Goal: Information Seeking & Learning: Learn about a topic

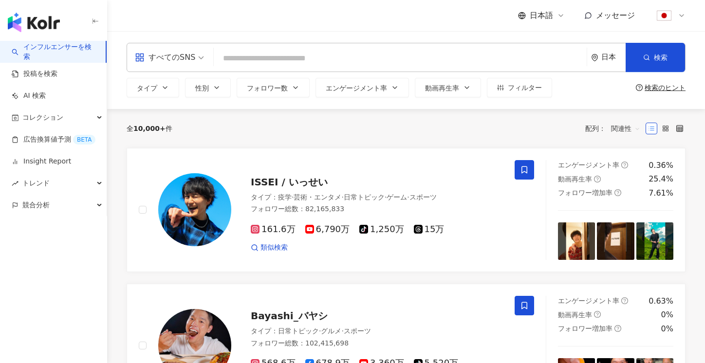
click at [188, 63] on div "すべてのSNS" at bounding box center [165, 58] width 60 height 16
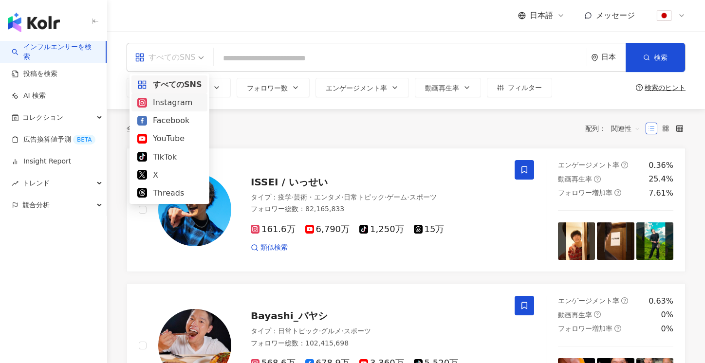
click at [171, 104] on div "Instagram" at bounding box center [169, 102] width 64 height 12
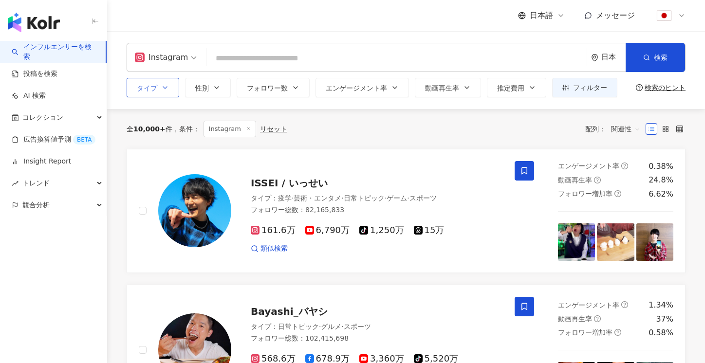
click at [154, 88] on span "タイプ" at bounding box center [147, 88] width 20 height 8
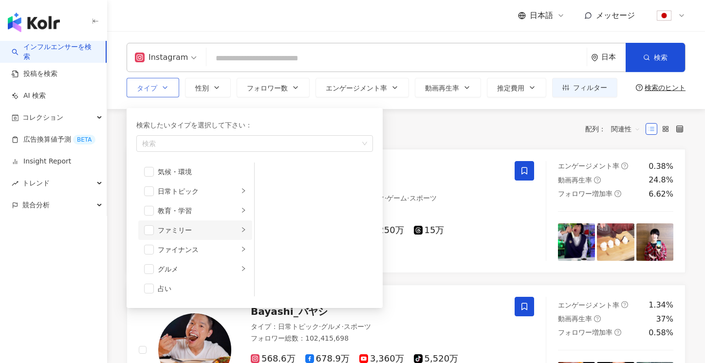
scroll to position [42, 0]
click at [148, 229] on span "button" at bounding box center [149, 230] width 10 height 10
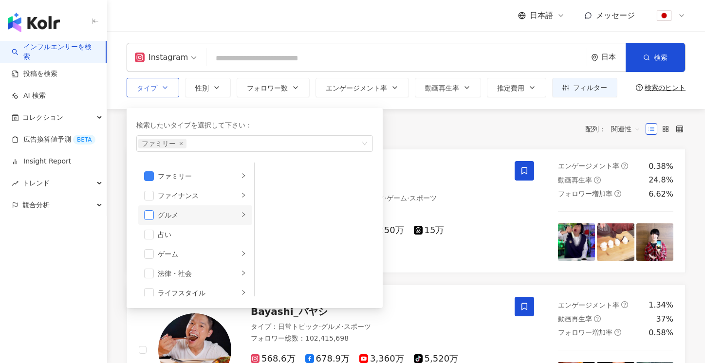
click at [149, 213] on span "button" at bounding box center [149, 215] width 10 height 10
click at [179, 219] on div "グルメ" at bounding box center [198, 215] width 81 height 11
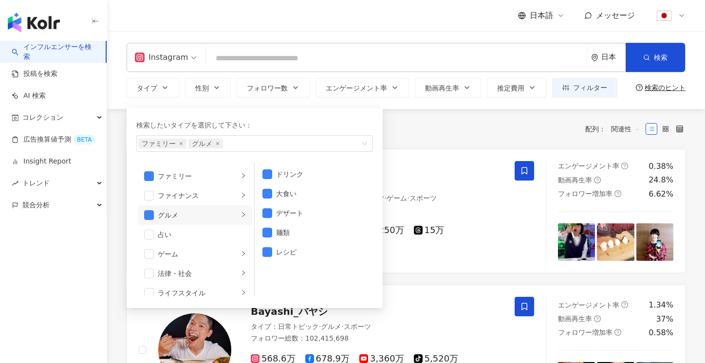
click at [456, 118] on div "全 10,000+ 件 条件 ： Instagram リセット 配列： 関連性" at bounding box center [406, 129] width 559 height 40
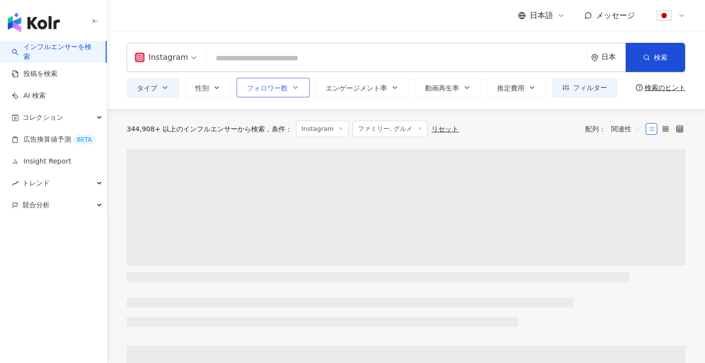
click at [265, 87] on span "フォロワー数" at bounding box center [267, 88] width 41 height 8
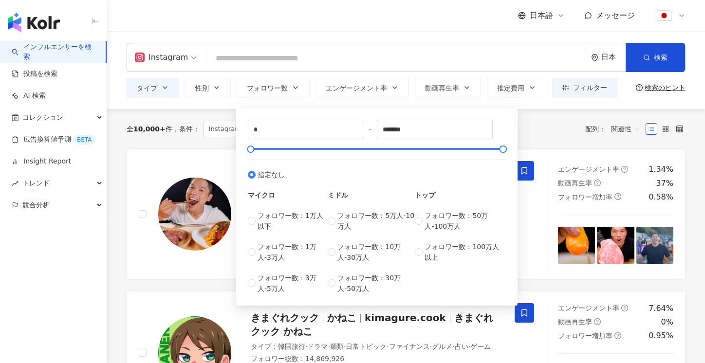
click at [531, 132] on div "全 10,000+ 件 条件 ： Instagram ファミリー, グルメ リセット 配列： 関連性" at bounding box center [406, 129] width 559 height 17
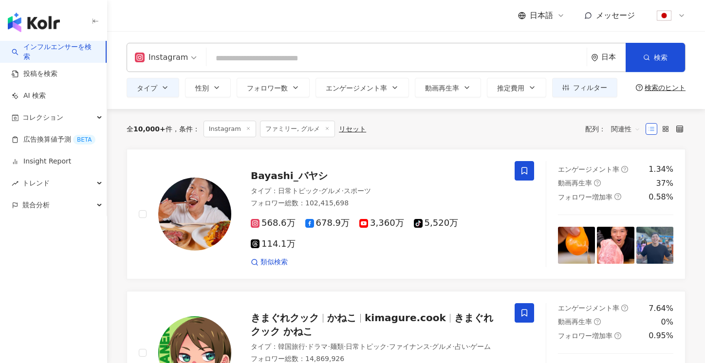
click at [303, 64] on input "search" at bounding box center [396, 58] width 373 height 19
click at [382, 85] on span "エンゲージメント率" at bounding box center [356, 88] width 61 height 8
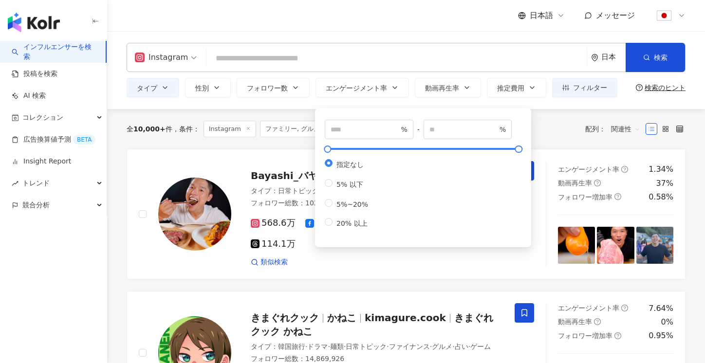
click at [275, 57] on input "search" at bounding box center [396, 58] width 373 height 19
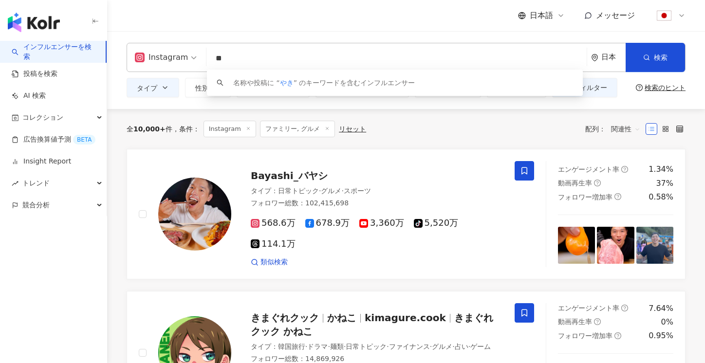
type input "*"
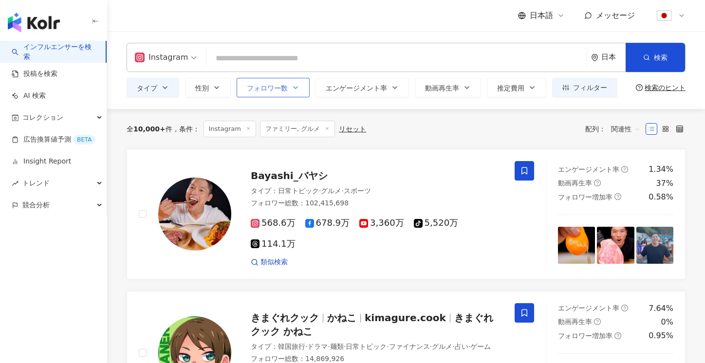
click at [292, 90] on icon "button" at bounding box center [296, 88] width 8 height 8
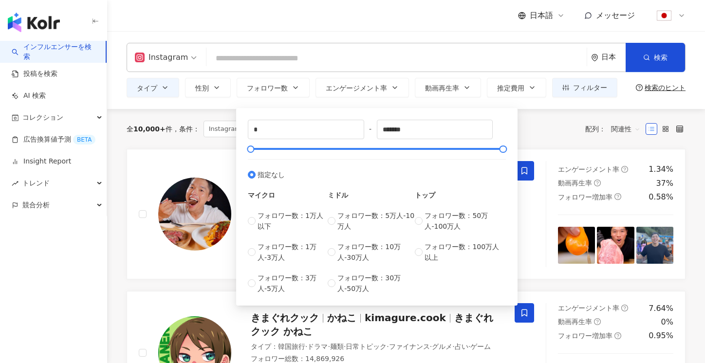
click at [187, 120] on div "全 10,000+ 件 条件 ： Instagram ファミリー, グルメ リセット 配列： 関連性" at bounding box center [406, 129] width 559 height 40
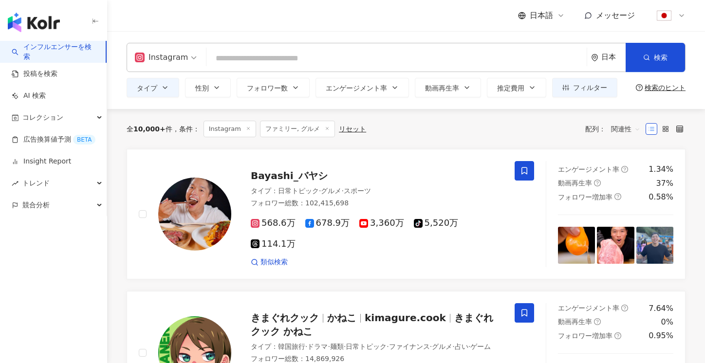
click at [235, 57] on input "search" at bounding box center [396, 58] width 373 height 19
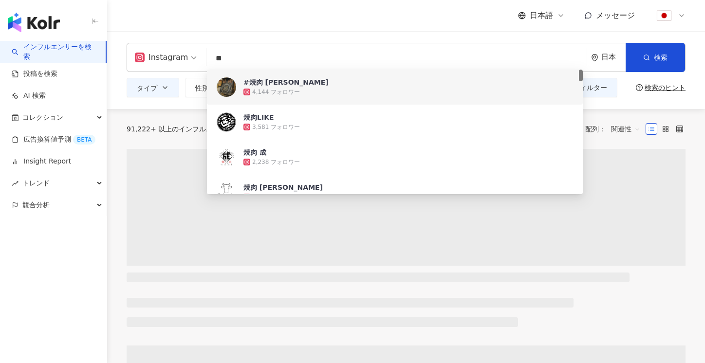
click at [384, 29] on div "日本語 メッセージ" at bounding box center [406, 15] width 559 height 31
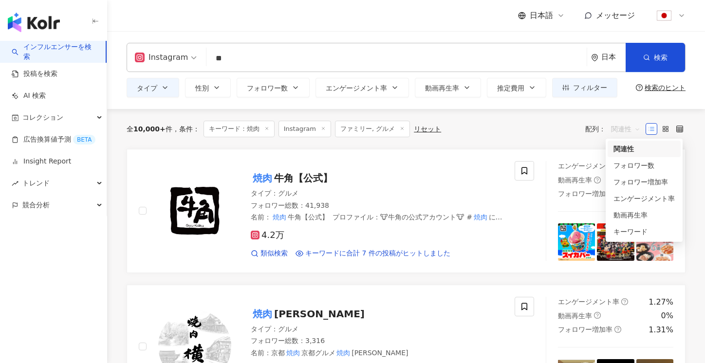
click at [631, 126] on span "関連性" at bounding box center [625, 129] width 29 height 16
click at [642, 237] on div "キーワード" at bounding box center [644, 232] width 61 height 11
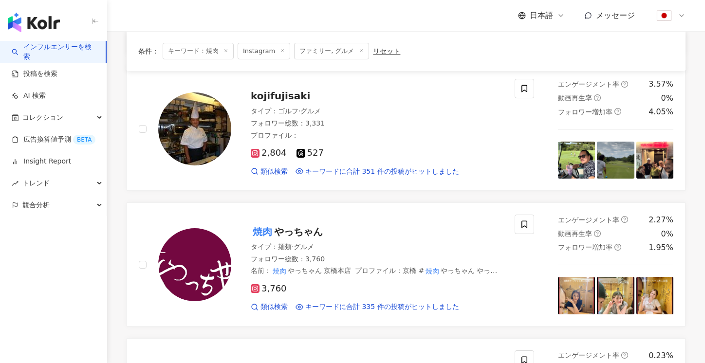
scroll to position [400, 0]
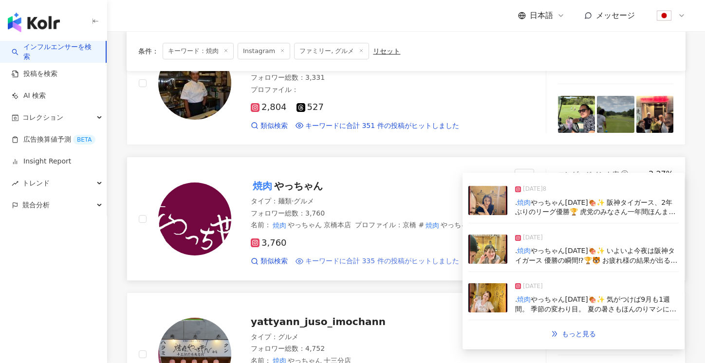
click at [422, 258] on span "キーワードに合計 335 件の投稿がヒットしました" at bounding box center [382, 262] width 154 height 10
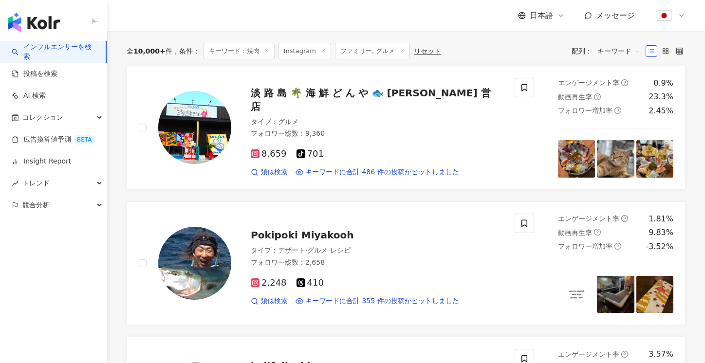
scroll to position [0, 0]
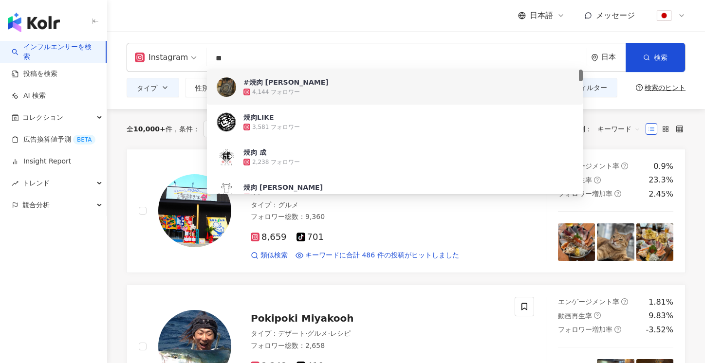
click at [211, 58] on input "**" at bounding box center [396, 58] width 373 height 19
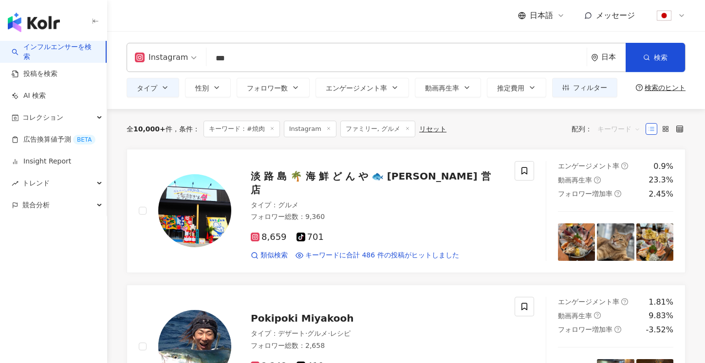
click at [620, 125] on span "キーワード" at bounding box center [619, 129] width 43 height 16
type input "***"
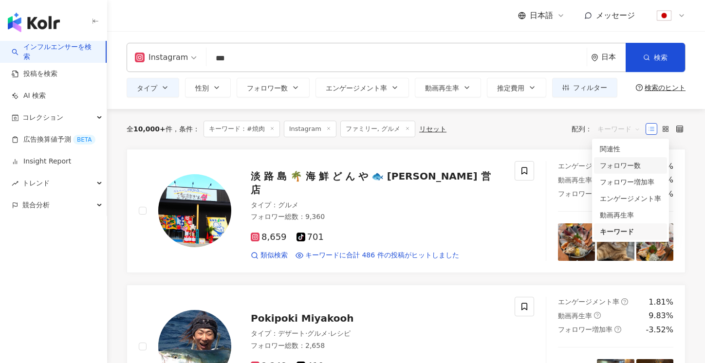
click at [631, 170] on div "フォロワー数" at bounding box center [630, 165] width 61 height 11
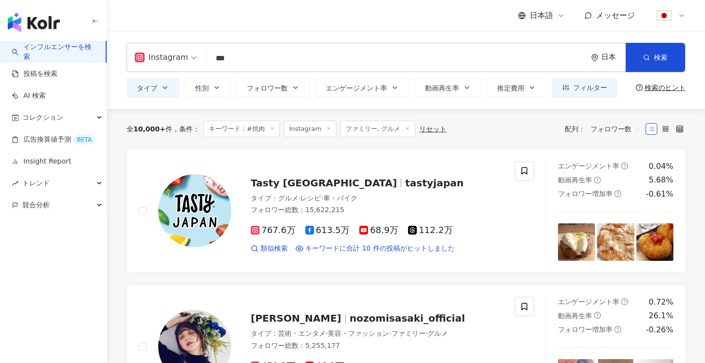
click at [620, 132] on span "フォロワー数" at bounding box center [616, 129] width 50 height 16
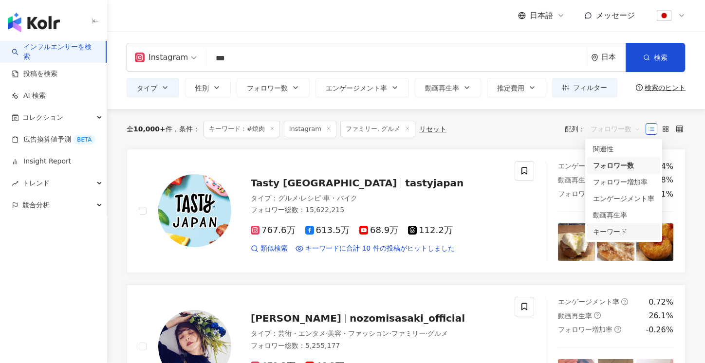
click at [606, 231] on div "キーワード" at bounding box center [623, 232] width 61 height 11
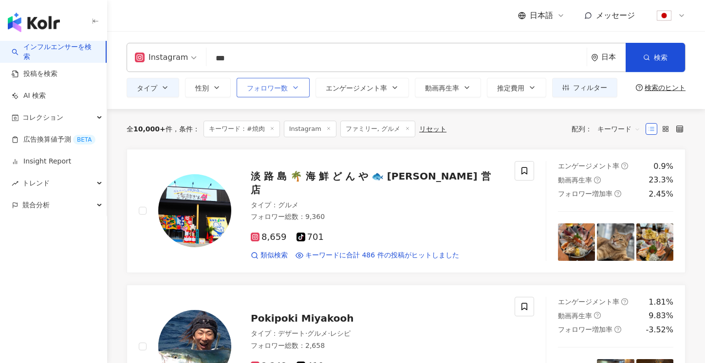
click at [293, 90] on icon "button" at bounding box center [296, 88] width 8 height 8
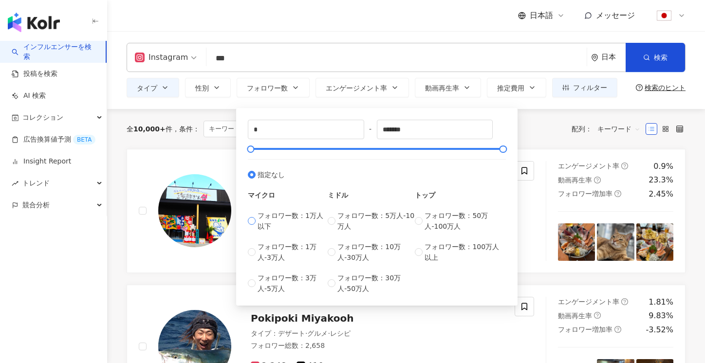
click at [298, 217] on span "フォロワー数：1万人以下" at bounding box center [293, 220] width 70 height 21
type input "****"
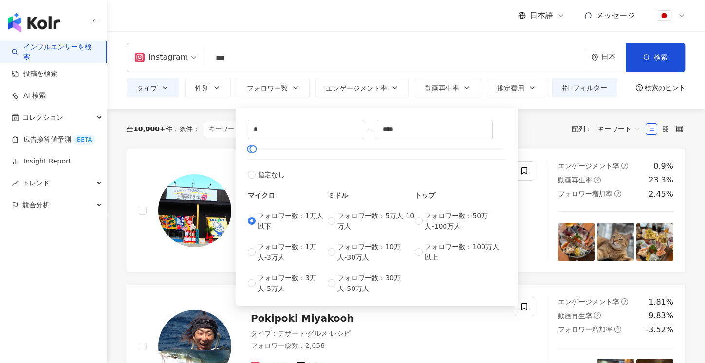
click at [536, 136] on div "全 10,000+ 件 条件 ： キーワード：#焼肉 Instagram ファミリー, グルメ リセット 配列： キーワード" at bounding box center [406, 129] width 559 height 17
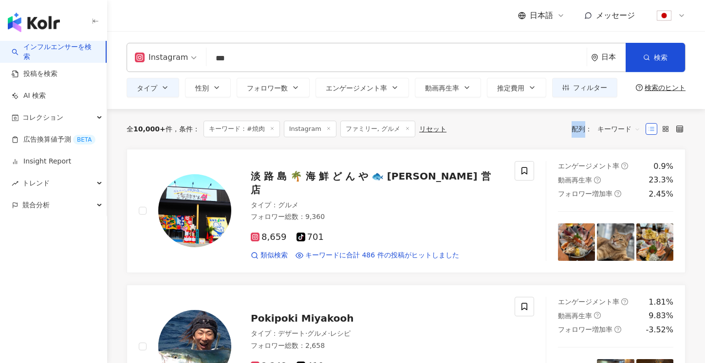
click at [536, 136] on div "全 10,000+ 件 条件 ： キーワード：#焼肉 Instagram ファミリー, グルメ リセット 配列： キーワード" at bounding box center [406, 129] width 559 height 17
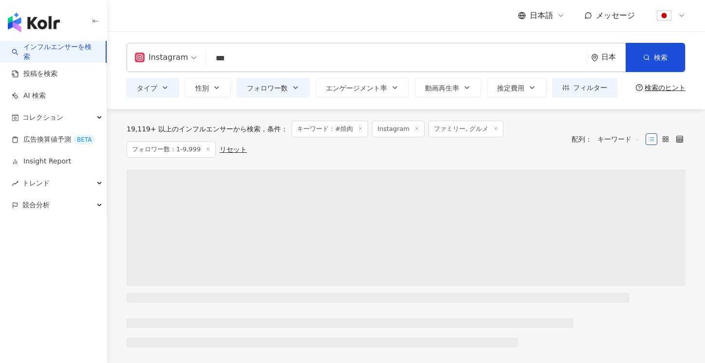
click at [283, 98] on div "Instagram *** 日本 検索 loading 名称や投稿に “ #焼肉 ” のキーワードを含むインフルエンサー タイプ 性別 フォロワー数 エンゲー…" at bounding box center [406, 70] width 598 height 78
click at [285, 92] on button "フォロワー数" at bounding box center [273, 87] width 73 height 19
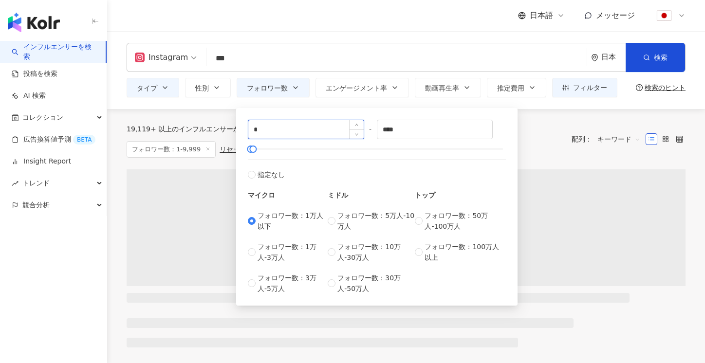
click at [284, 130] on input "*" at bounding box center [305, 129] width 115 height 19
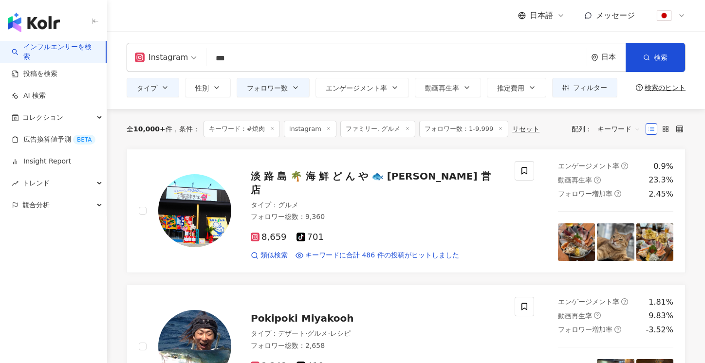
click at [545, 121] on div "全 10,000+ 件 条件 ： キーワード：#焼肉 Instagram ファミリー, グルメ フォロワー数：1-9,999 リセット 配列： キーワード" at bounding box center [406, 129] width 559 height 17
click at [624, 123] on span "キーワード" at bounding box center [619, 129] width 43 height 16
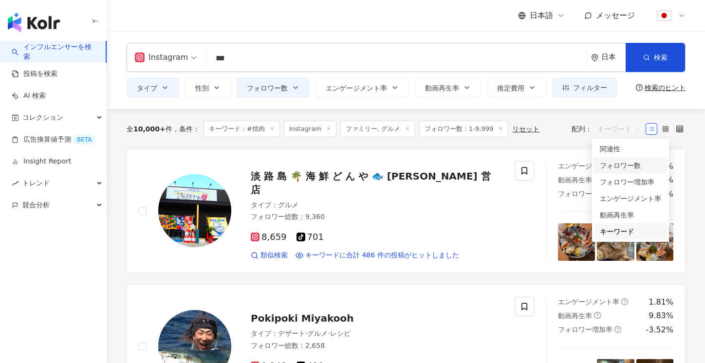
click at [623, 169] on div "フォロワー数" at bounding box center [630, 165] width 61 height 11
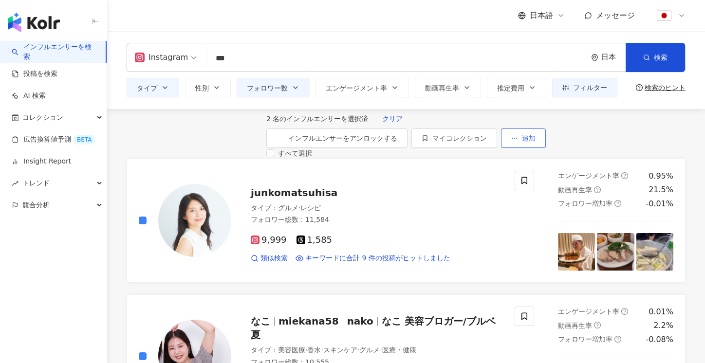
click at [518, 140] on icon "button" at bounding box center [515, 138] width 7 height 7
click at [487, 134] on span "マイコレクション" at bounding box center [460, 138] width 55 height 8
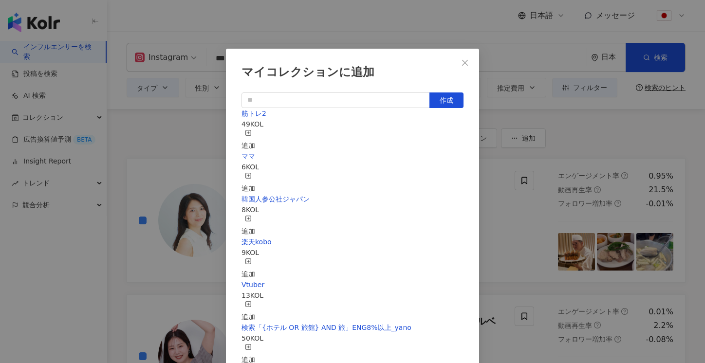
scroll to position [92, 0]
click at [464, 62] on icon "close" at bounding box center [465, 63] width 8 height 8
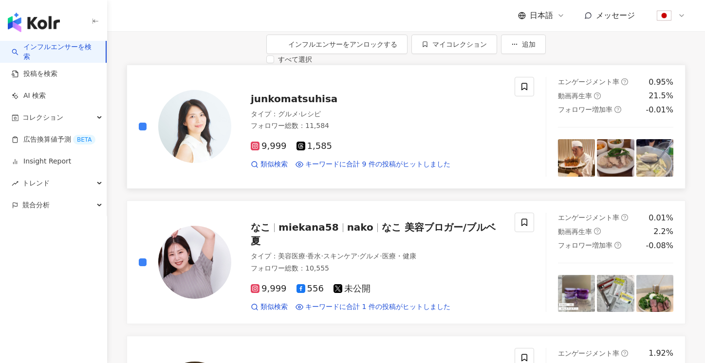
scroll to position [101, 0]
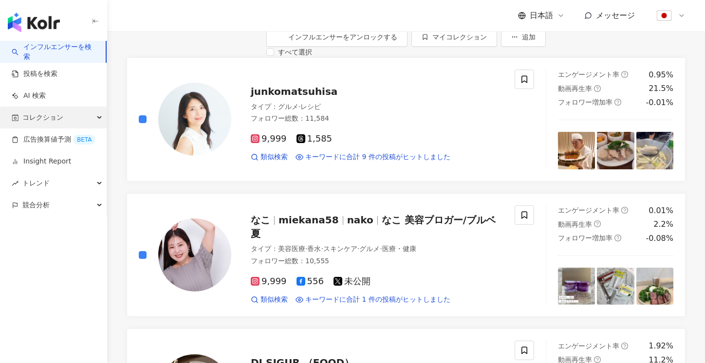
click at [71, 118] on div "コレクション" at bounding box center [53, 118] width 107 height 22
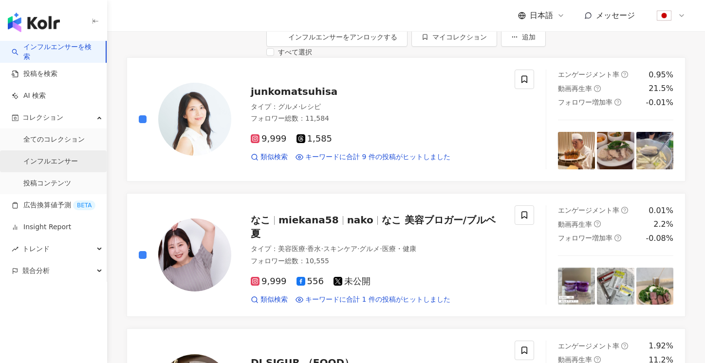
click at [52, 164] on link "インフルエンサー" at bounding box center [50, 162] width 55 height 10
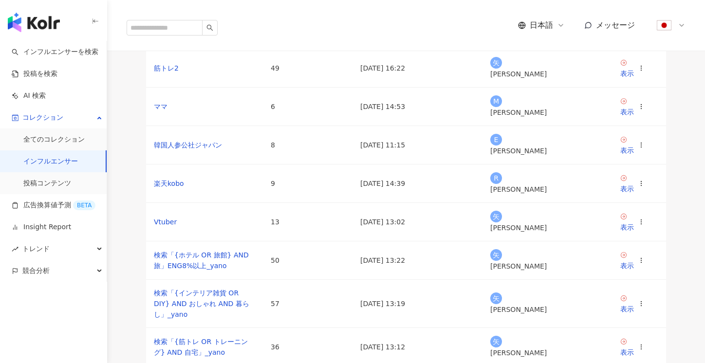
scroll to position [98, 0]
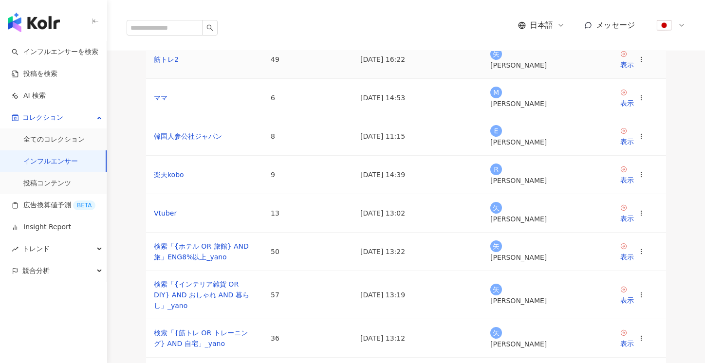
click at [161, 79] on td "筋トレ2" at bounding box center [204, 59] width 117 height 38
click at [626, 57] on icon at bounding box center [624, 54] width 6 height 6
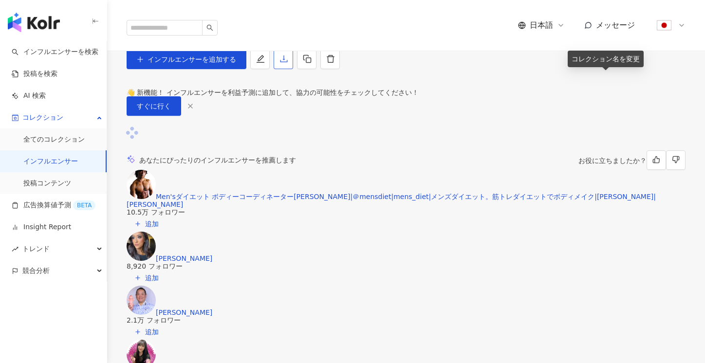
click at [293, 69] on button "button" at bounding box center [283, 59] width 19 height 19
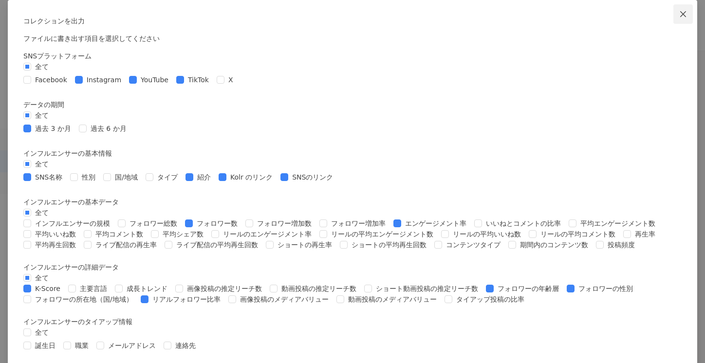
click at [680, 14] on icon "close" at bounding box center [684, 14] width 8 height 8
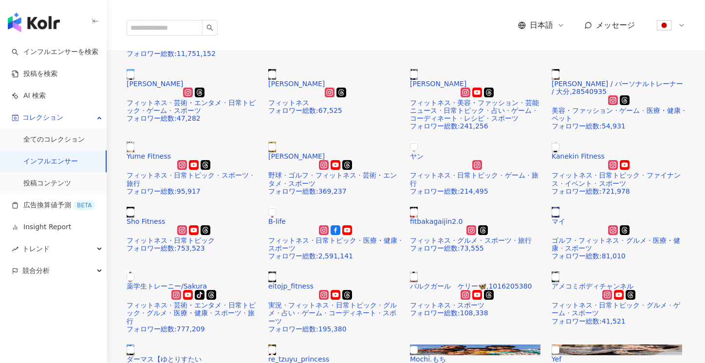
scroll to position [164, 0]
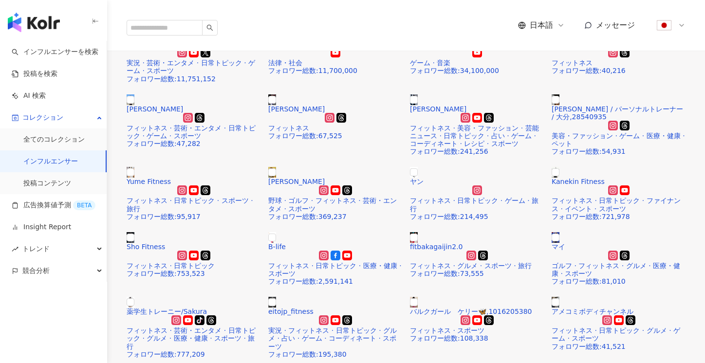
scroll to position [175, 0]
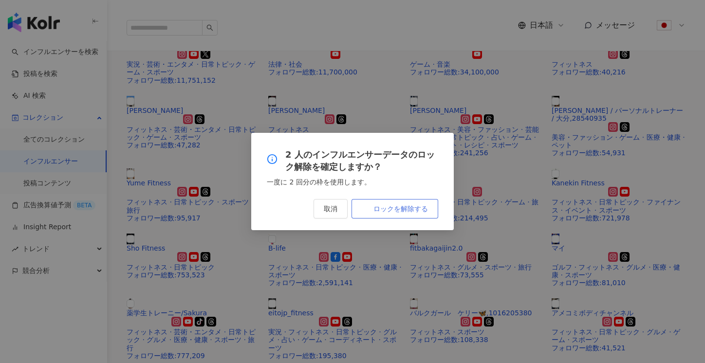
click at [378, 215] on button "ロックを解除する" at bounding box center [395, 208] width 87 height 19
click at [172, 138] on div "2 人のインフルエンサーデータのロック解除を確定しますか？ 一度に 2 回分の枠を使用します。 取消 ロックを解除する" at bounding box center [352, 181] width 705 height 363
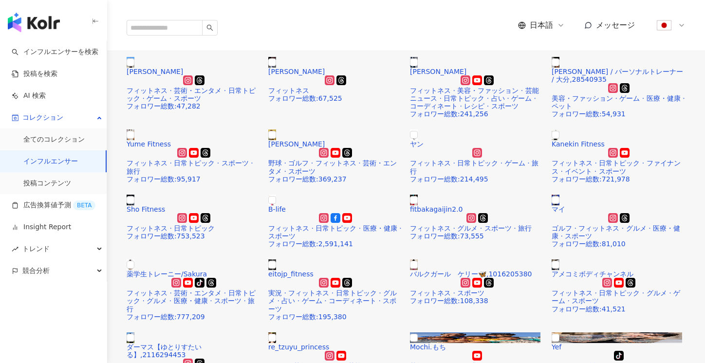
click at [63, 96] on div "ロック解除に成功しました ロック解除の履歴を確認するか、このウィンドウを閉じ続けて使用することができます。 閉じる ロック解除ログ" at bounding box center [352, 181] width 705 height 363
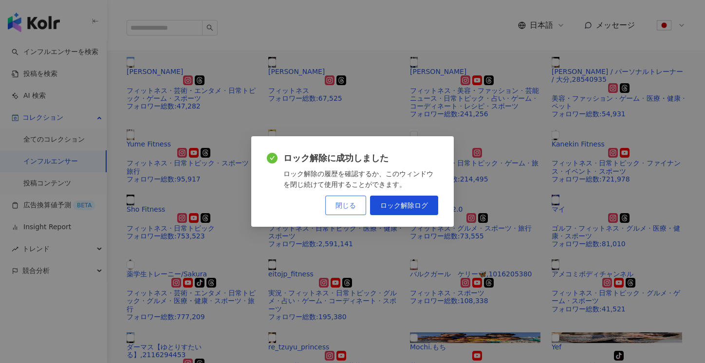
click at [341, 201] on button "閉じる" at bounding box center [345, 205] width 41 height 19
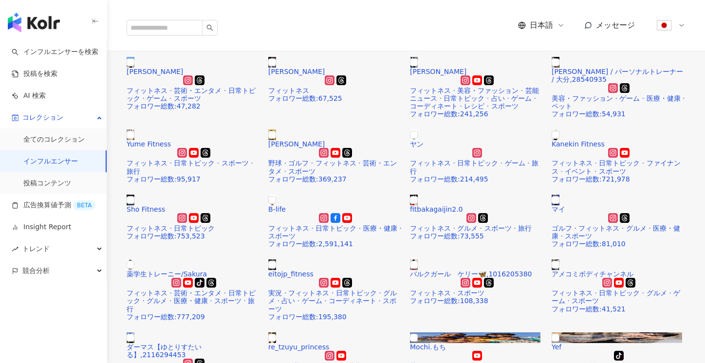
click at [63, 159] on link "インフルエンサー" at bounding box center [50, 162] width 55 height 10
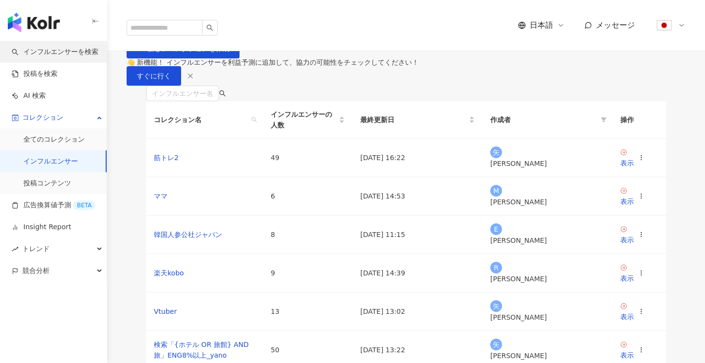
click at [56, 56] on link "インフルエンサーを検索" at bounding box center [55, 52] width 87 height 10
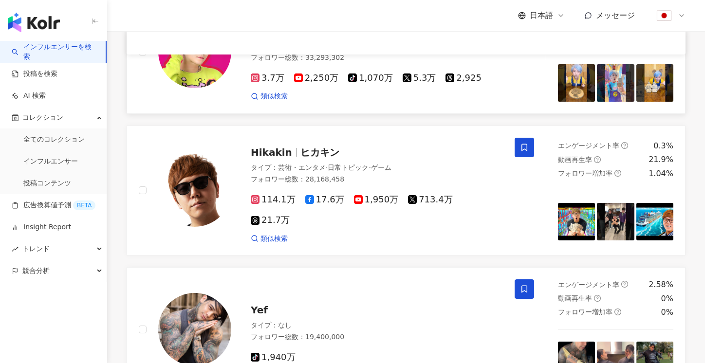
scroll to position [1060, 0]
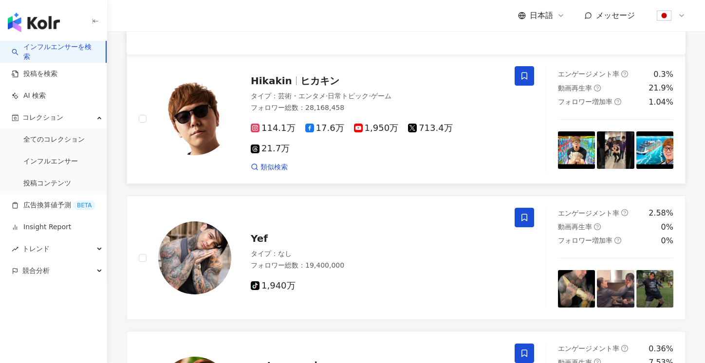
click at [332, 113] on div "フォロワー総数 ： 28,168,458" at bounding box center [377, 108] width 252 height 10
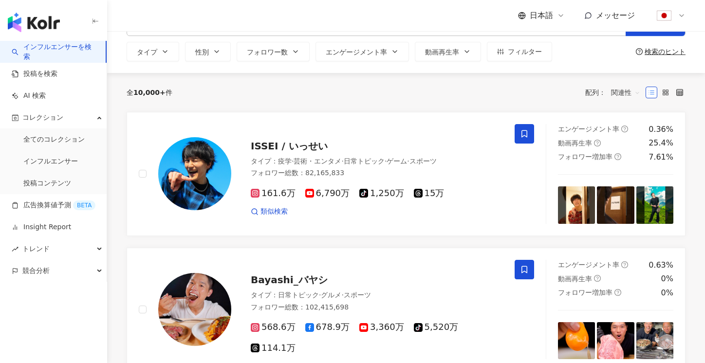
scroll to position [0, 0]
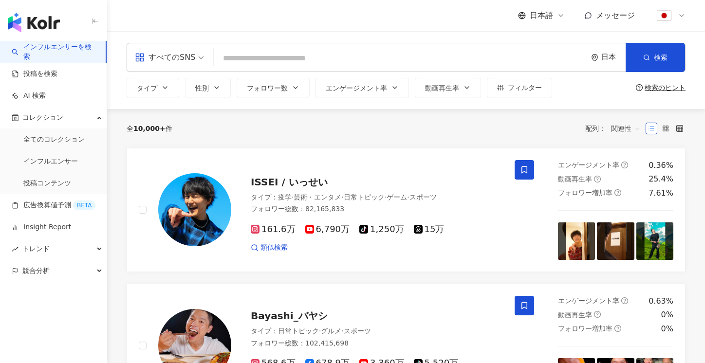
click at [177, 61] on div "すべてのSNS" at bounding box center [165, 58] width 60 height 16
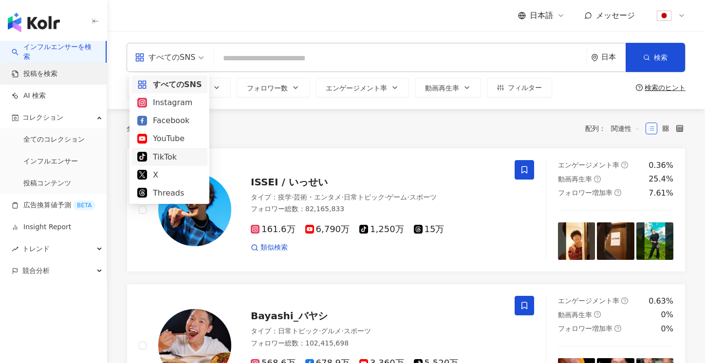
click at [57, 72] on link "投稿を検索" at bounding box center [35, 74] width 46 height 10
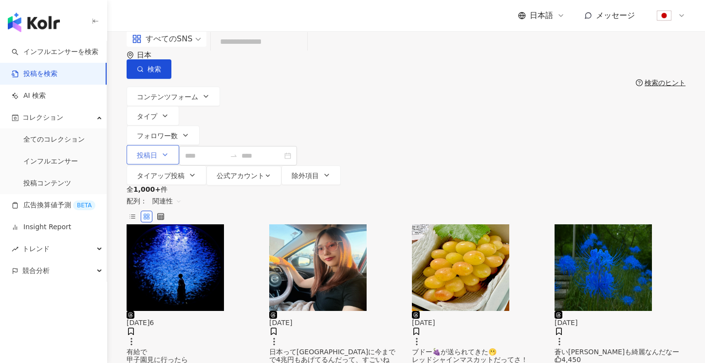
click at [157, 152] on span "投稿日" at bounding box center [147, 156] width 20 height 8
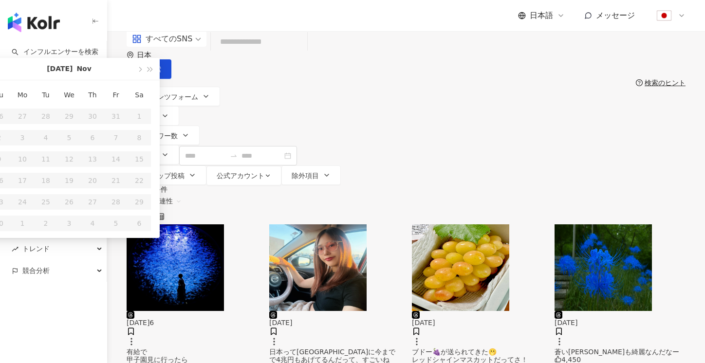
type input "**********"
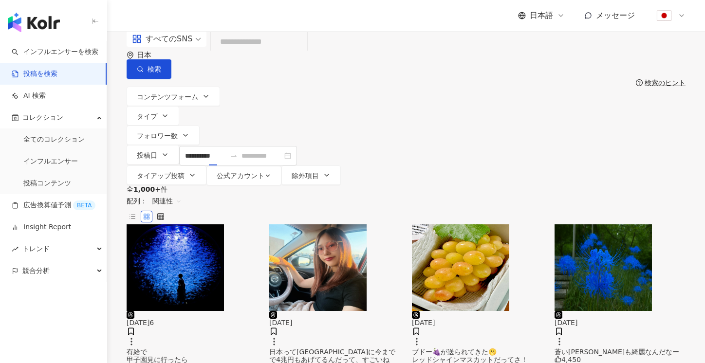
type input "**********"
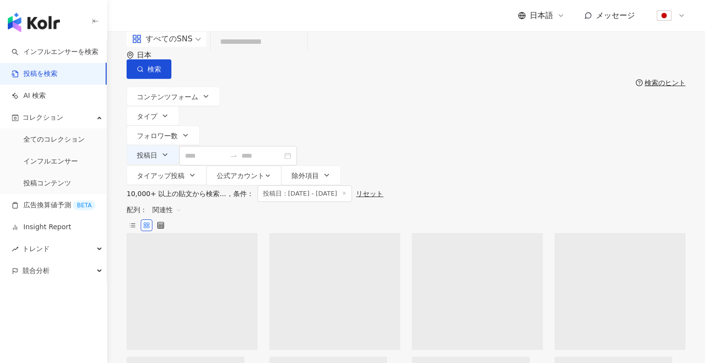
type input "**********"
click at [275, 53] on input "search" at bounding box center [259, 42] width 89 height 21
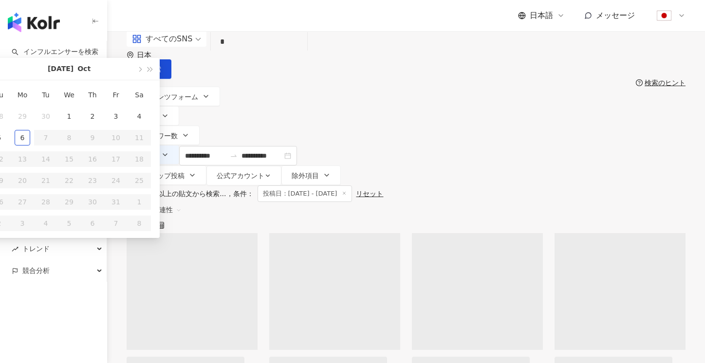
type input "*"
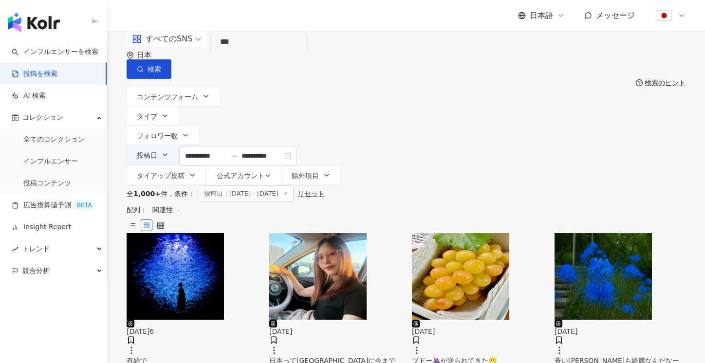
type input "***"
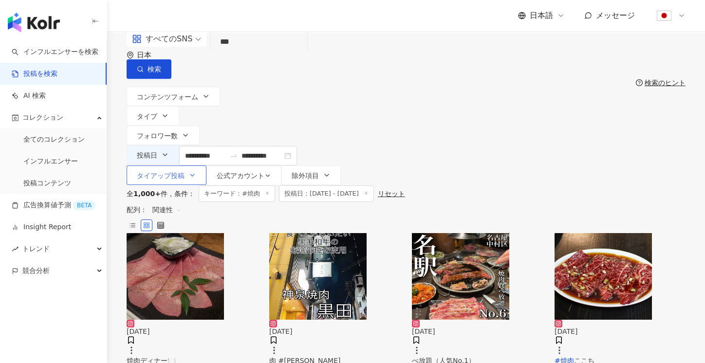
click at [185, 172] on span "タイアップ投稿" at bounding box center [161, 176] width 48 height 8
click at [475, 124] on span "タイアップ投稿" at bounding box center [503, 118] width 56 height 11
click at [557, 118] on div "**********" at bounding box center [406, 108] width 598 height 154
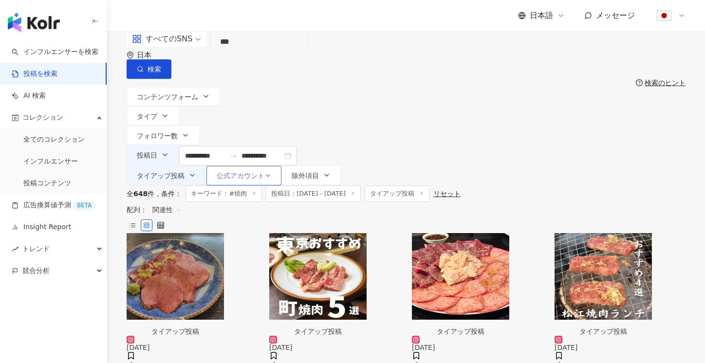
click at [265, 172] on span "公式アカウント" at bounding box center [241, 176] width 48 height 8
click at [560, 124] on span "表示" at bounding box center [570, 118] width 21 height 11
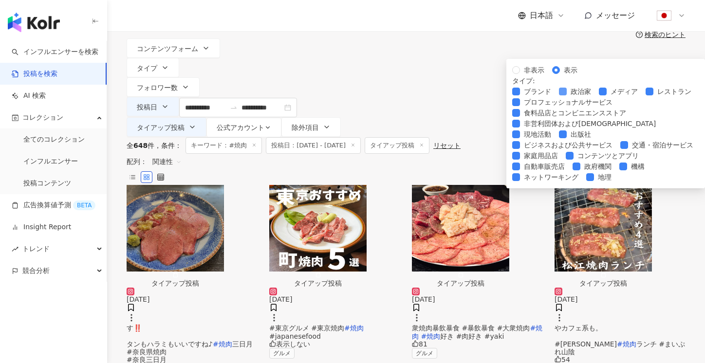
scroll to position [57, 0]
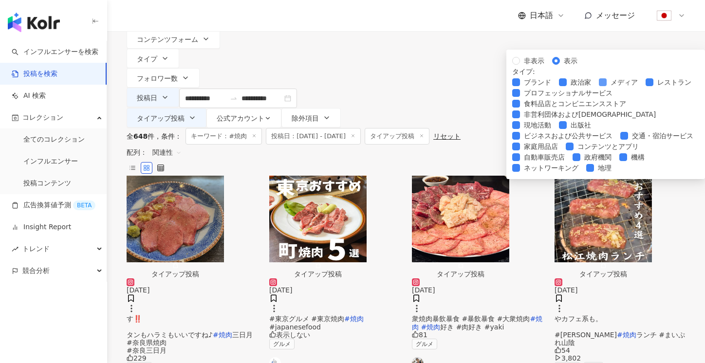
click at [607, 88] on span "メディア" at bounding box center [624, 82] width 35 height 11
click at [551, 162] on div "ブランド 政治家 メディア レストラン プロフェッショナルサービス 食料品店とコンビニエンスストア 非営利団体および宗教団体 現地活動 出版社 ビジネスおよび…" at bounding box center [606, 125] width 187 height 96
click at [567, 88] on span "政治家" at bounding box center [581, 82] width 28 height 11
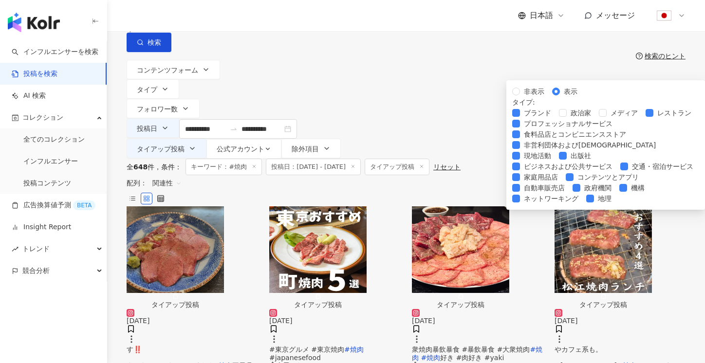
scroll to position [0, 0]
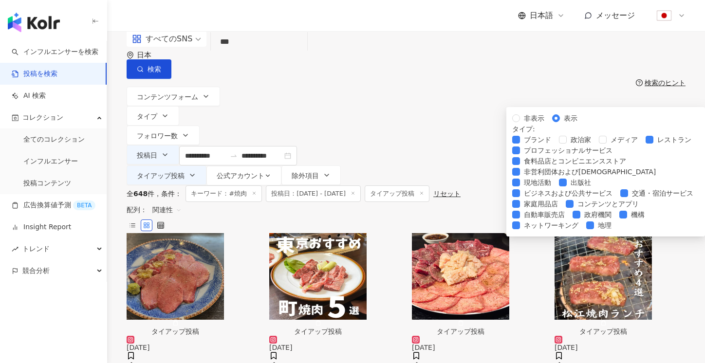
click at [670, 113] on div "**********" at bounding box center [406, 108] width 598 height 154
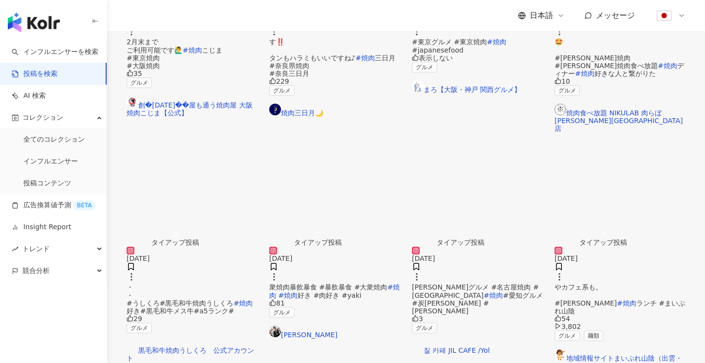
scroll to position [48, 0]
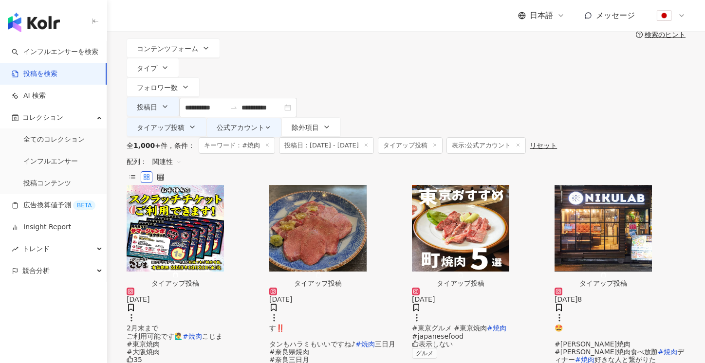
click at [182, 154] on span "関連性" at bounding box center [167, 162] width 29 height 16
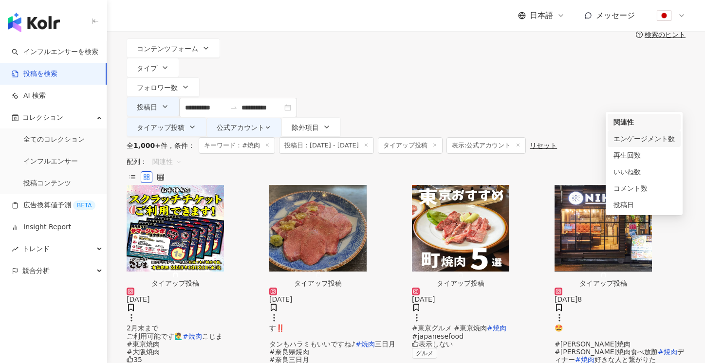
click at [570, 137] on div "全 1,000+ 件 条件 ： キーワード：#焼肉 投稿日：2025/09/01 - 2025/09/30 タイアップ投稿 表示:公式アカウント リセット" at bounding box center [406, 145] width 559 height 17
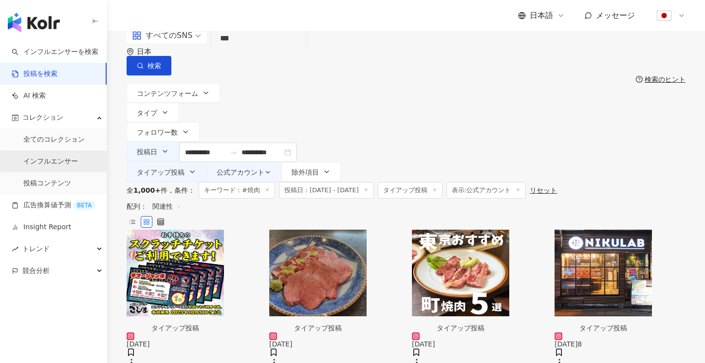
scroll to position [0, 0]
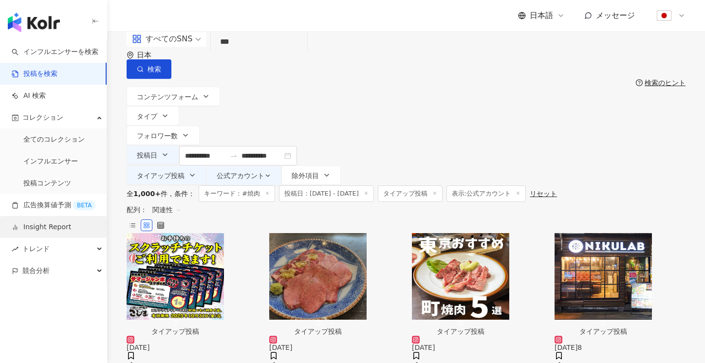
click at [71, 223] on link "Insight Report" at bounding box center [41, 228] width 59 height 10
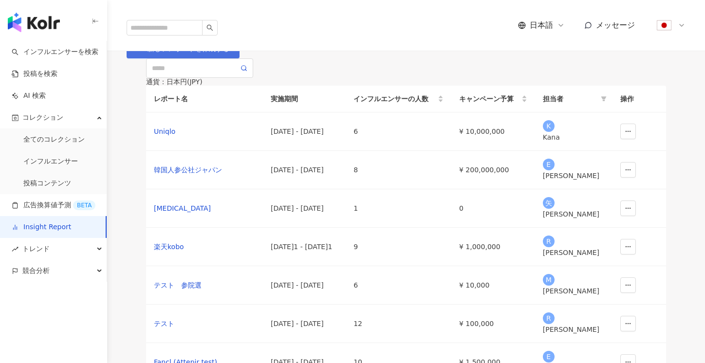
click at [229, 53] on span "新しいレポートを作成する" at bounding box center [189, 49] width 82 height 8
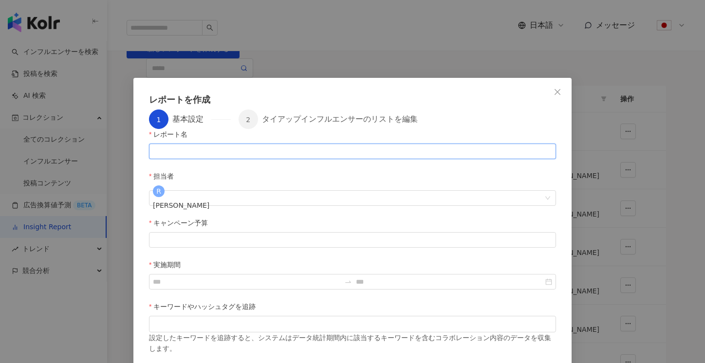
click at [212, 159] on input "レポート名" at bounding box center [352, 152] width 407 height 16
click at [274, 159] on input "レポート名" at bounding box center [352, 152] width 407 height 16
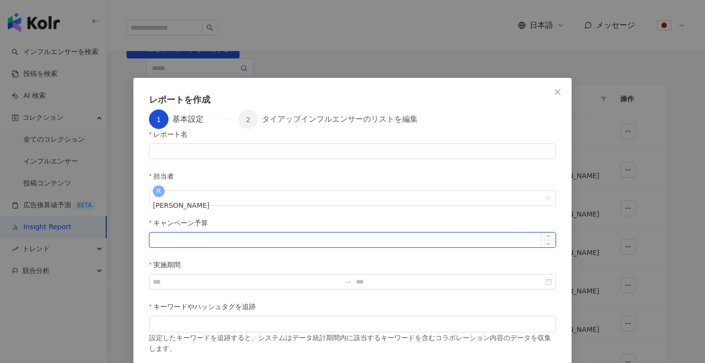
click at [300, 233] on input "キャンペーン予算" at bounding box center [353, 240] width 406 height 15
click at [296, 233] on input "キャンペーン予算" at bounding box center [353, 240] width 406 height 15
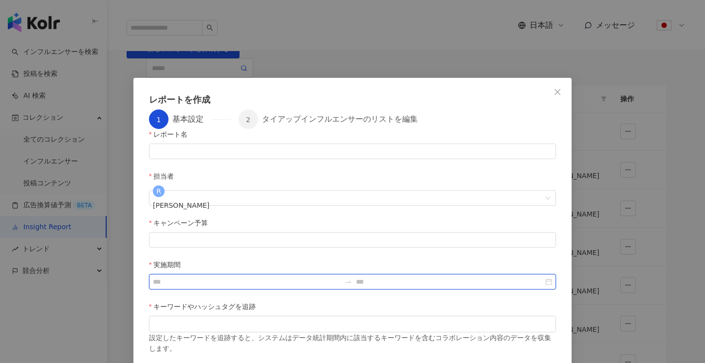
click at [341, 277] on input "実施期間" at bounding box center [247, 282] width 188 height 11
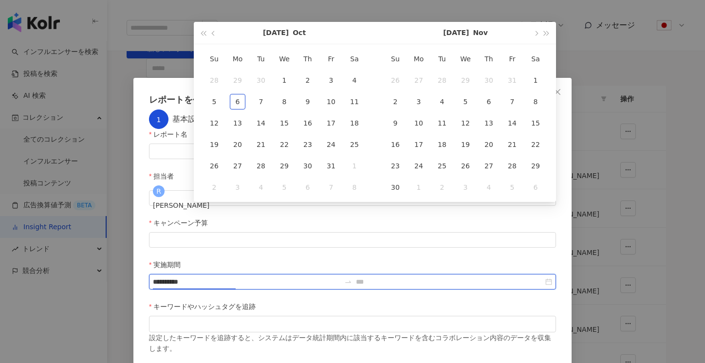
type input "**********"
click at [286, 79] on div "1" at bounding box center [285, 81] width 16 height 16
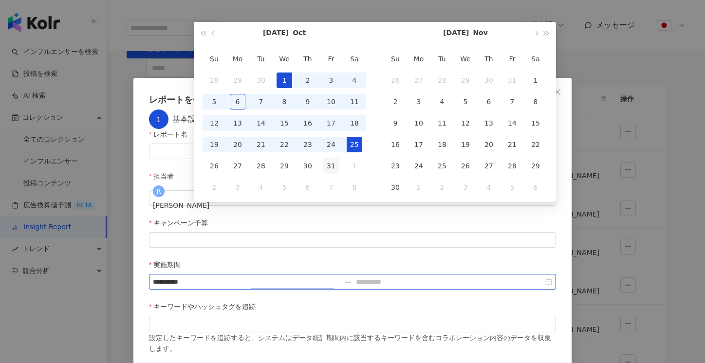
type input "**********"
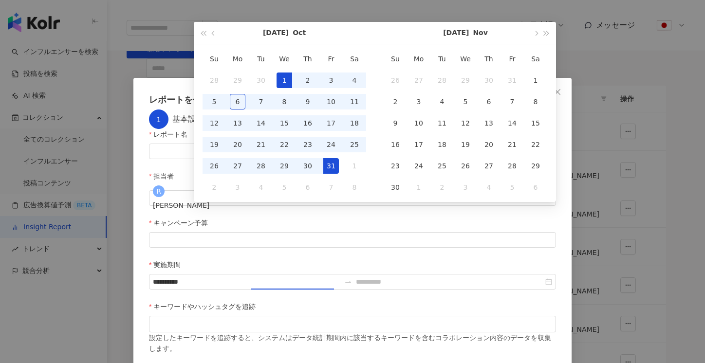
click at [337, 166] on div "31" at bounding box center [332, 166] width 16 height 16
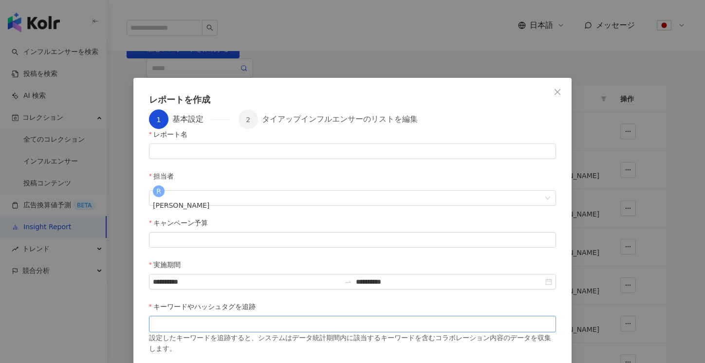
click at [332, 321] on div at bounding box center [352, 324] width 403 height 7
type input "***"
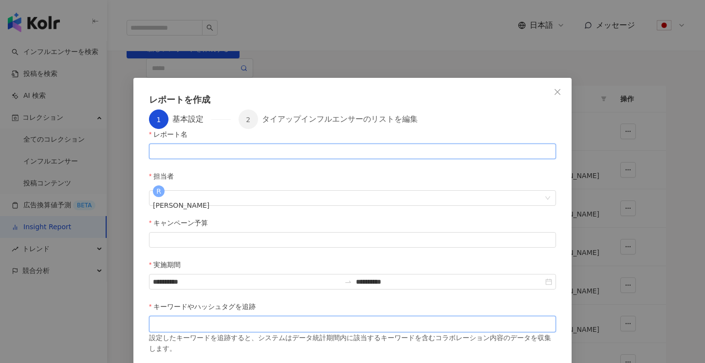
click at [232, 159] on input "レポート名" at bounding box center [352, 152] width 407 height 16
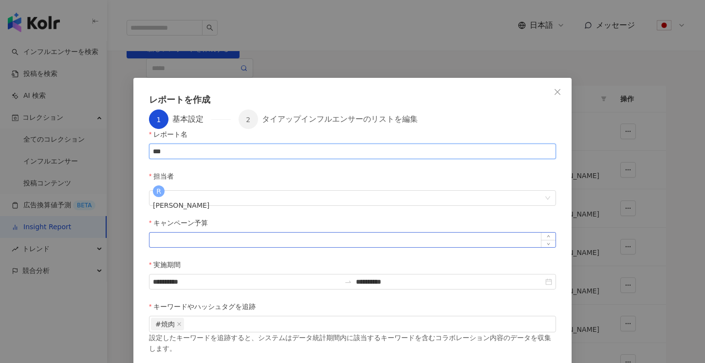
type input "***"
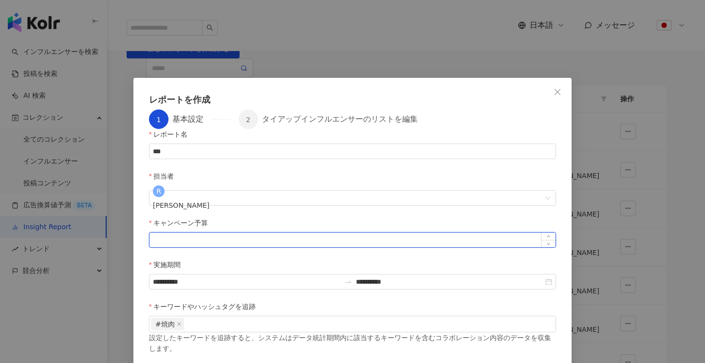
click at [217, 233] on input "キャンペーン予算" at bounding box center [353, 240] width 406 height 15
type input "*******"
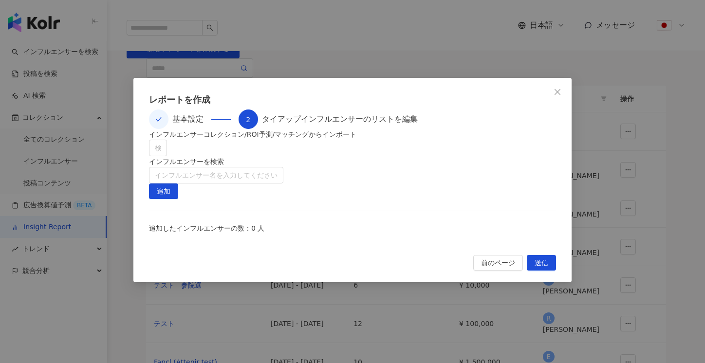
scroll to position [10, 0]
click at [167, 156] on div "検索または選択" at bounding box center [158, 148] width 18 height 17
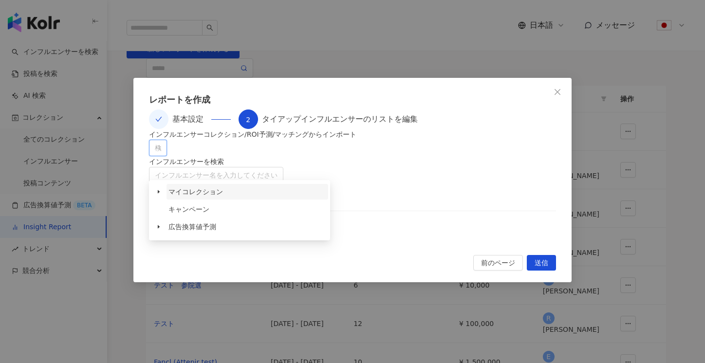
click at [183, 195] on span "マイコレクション" at bounding box center [196, 192] width 55 height 8
click at [162, 191] on span at bounding box center [159, 192] width 16 height 16
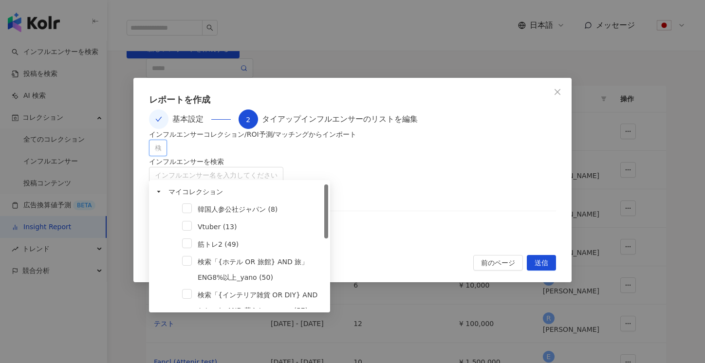
scroll to position [18, 0]
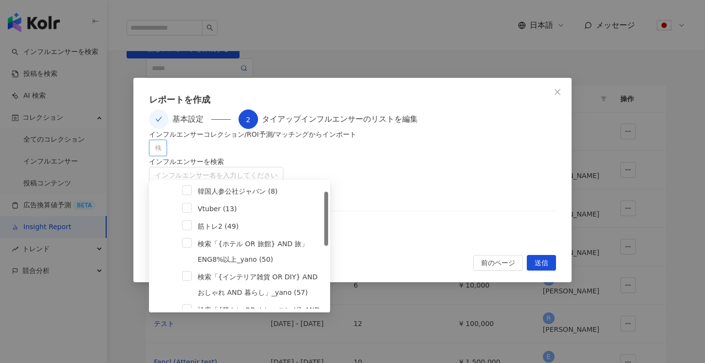
click at [191, 229] on div "筋トレ2 (49)" at bounding box center [239, 228] width 177 height 18
click at [186, 226] on span at bounding box center [187, 226] width 10 height 10
click at [171, 184] on span "追加" at bounding box center [164, 192] width 14 height 16
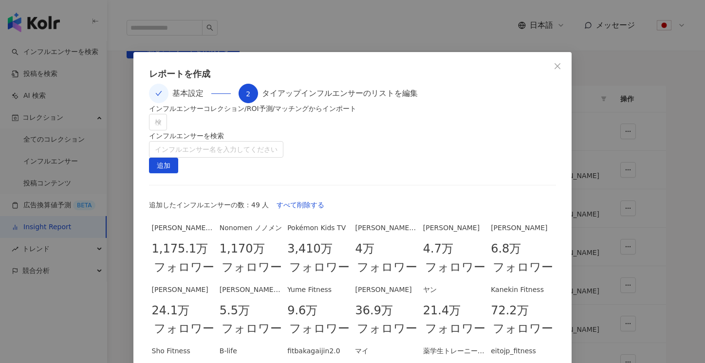
scroll to position [42, 0]
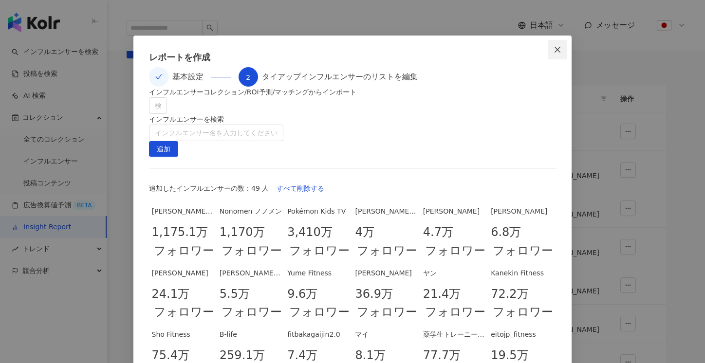
click at [559, 49] on icon "close" at bounding box center [558, 50] width 8 height 8
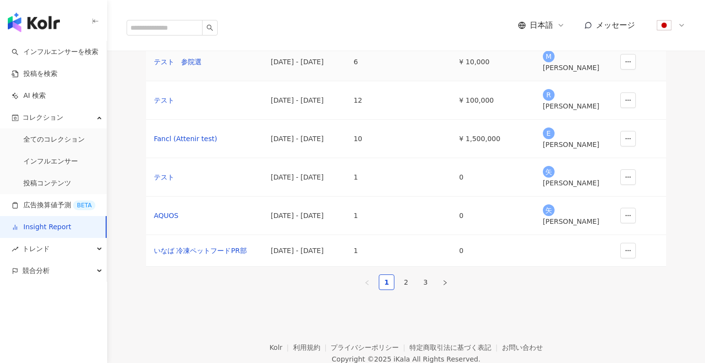
scroll to position [300, 0]
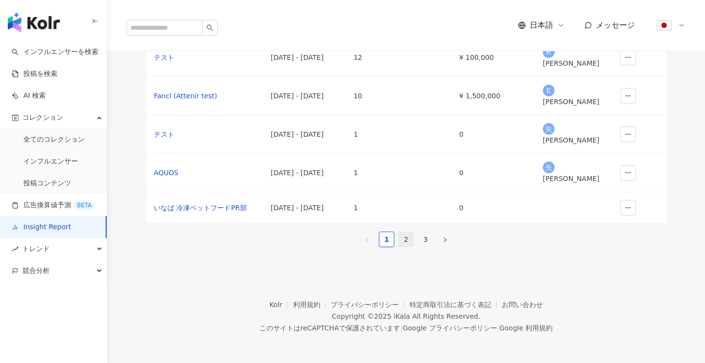
click at [404, 232] on link "2" at bounding box center [406, 239] width 15 height 15
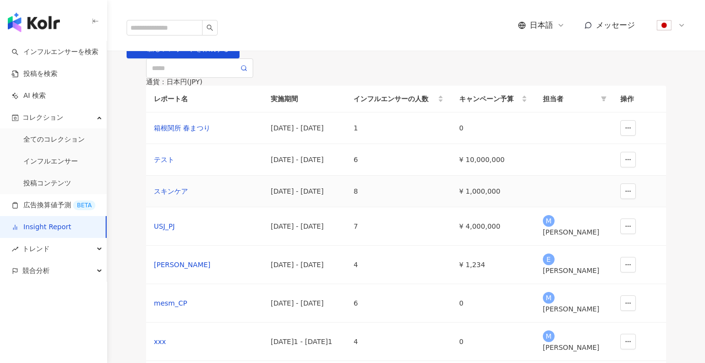
scroll to position [0, 0]
click at [191, 196] on div "スキンケア" at bounding box center [204, 191] width 101 height 11
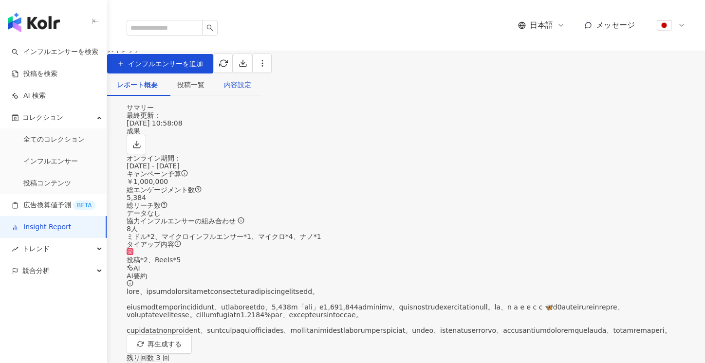
click at [251, 90] on div "内容設定" at bounding box center [237, 84] width 27 height 11
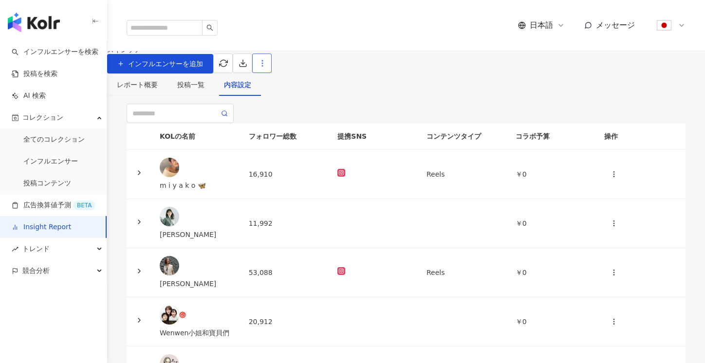
click at [272, 70] on button "button" at bounding box center [261, 63] width 19 height 19
click at [643, 93] on div "レポート設定" at bounding box center [637, 94] width 82 height 11
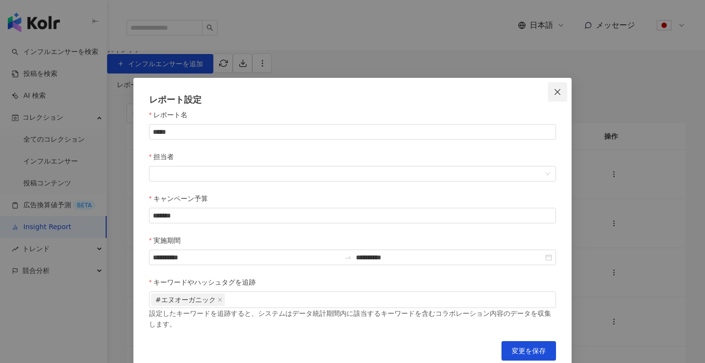
click at [557, 94] on icon "close" at bounding box center [558, 92] width 8 height 8
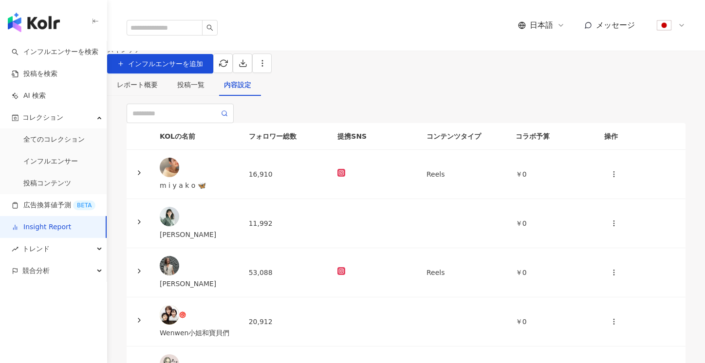
scroll to position [57, 0]
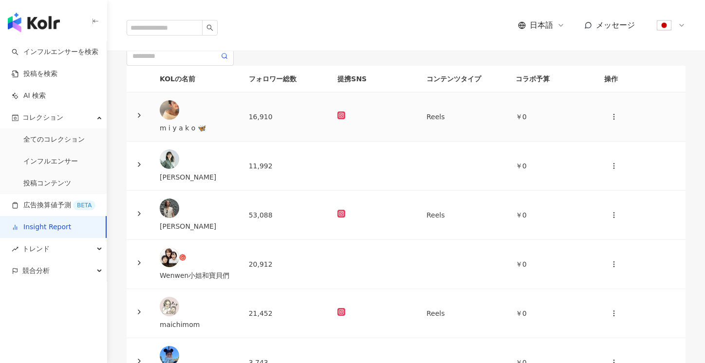
click at [152, 142] on td at bounding box center [139, 117] width 25 height 49
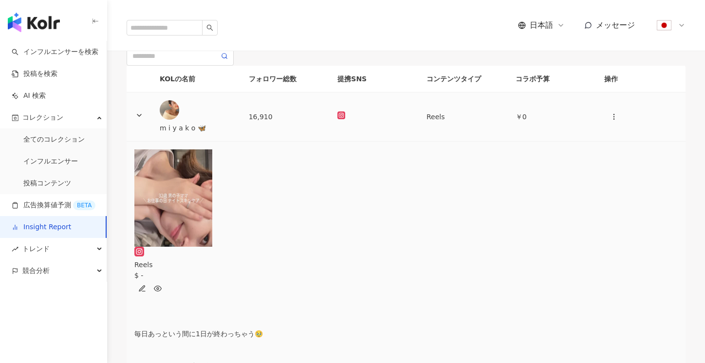
click at [143, 119] on icon at bounding box center [139, 116] width 8 height 8
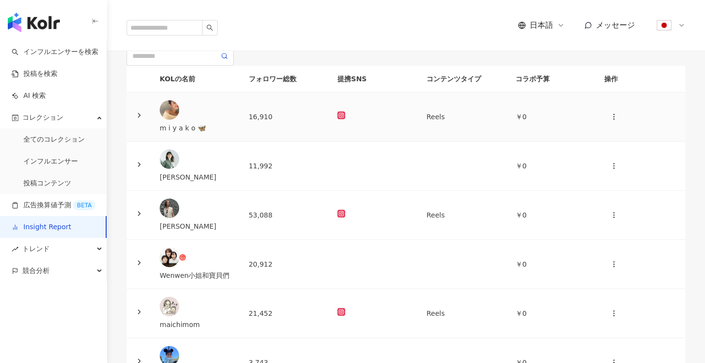
click at [143, 119] on icon at bounding box center [139, 116] width 8 height 8
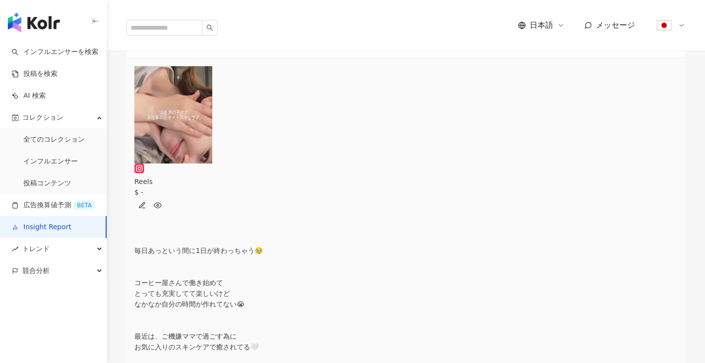
scroll to position [206, 0]
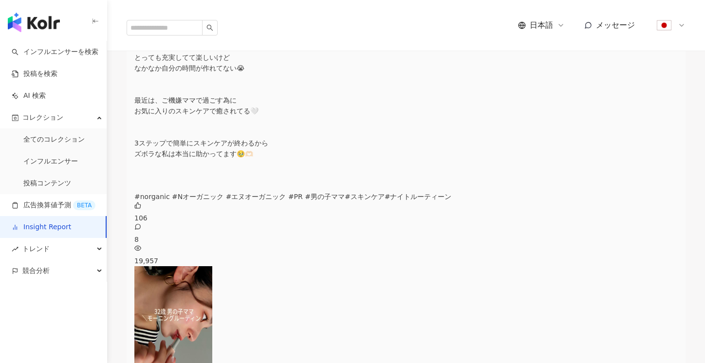
scroll to position [397, 0]
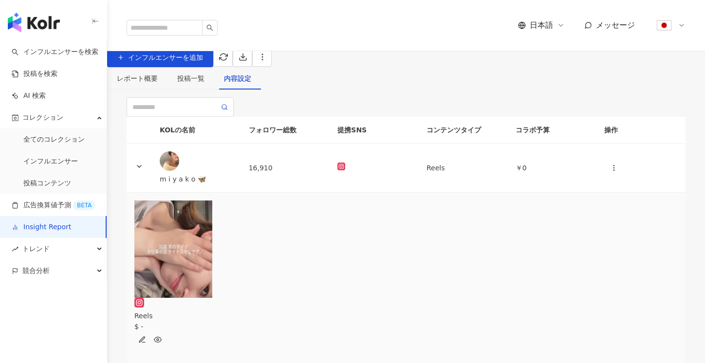
scroll to position [5, 0]
click at [205, 85] on div "投稿一覧" at bounding box center [190, 79] width 27 height 11
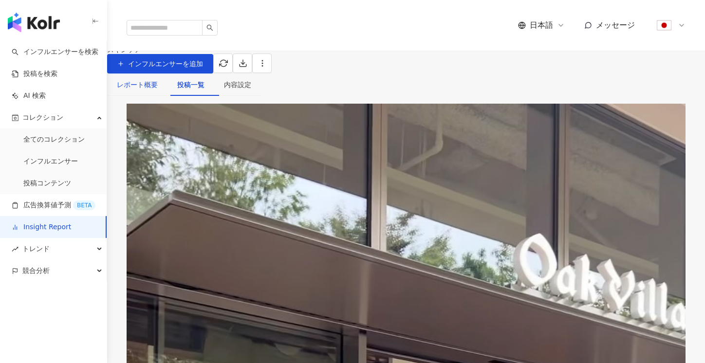
click at [155, 90] on div "レポート概要" at bounding box center [137, 84] width 41 height 11
click at [150, 90] on div "レポート概要" at bounding box center [137, 84] width 41 height 11
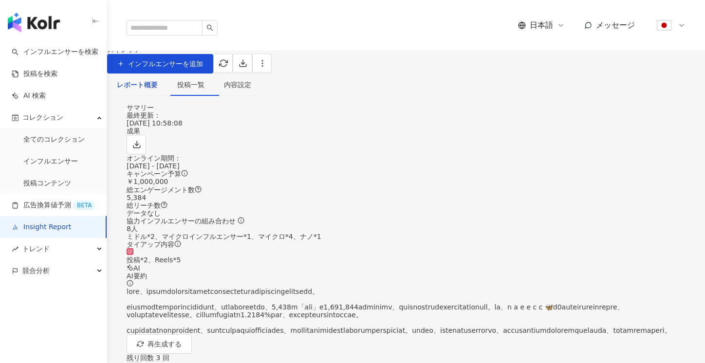
click at [152, 90] on div "レポート概要" at bounding box center [137, 84] width 41 height 11
click at [248, 68] on icon "button" at bounding box center [243, 63] width 9 height 9
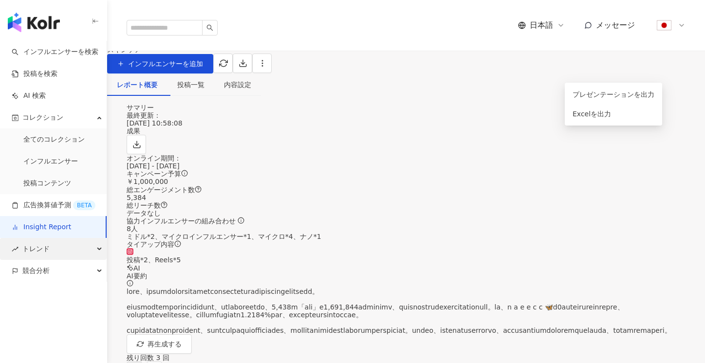
click at [34, 244] on span "トレンド" at bounding box center [35, 249] width 27 height 22
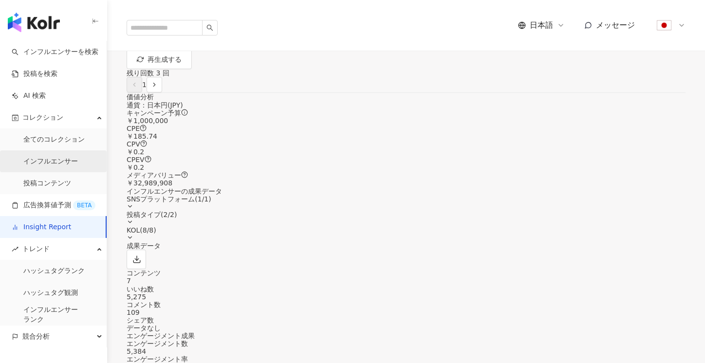
scroll to position [419, 0]
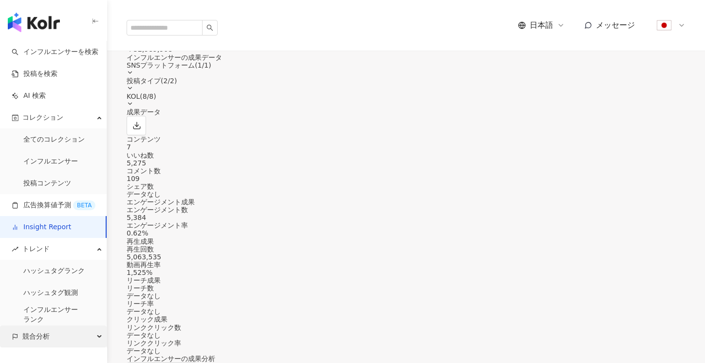
click at [66, 332] on div "競合分析" at bounding box center [53, 337] width 107 height 22
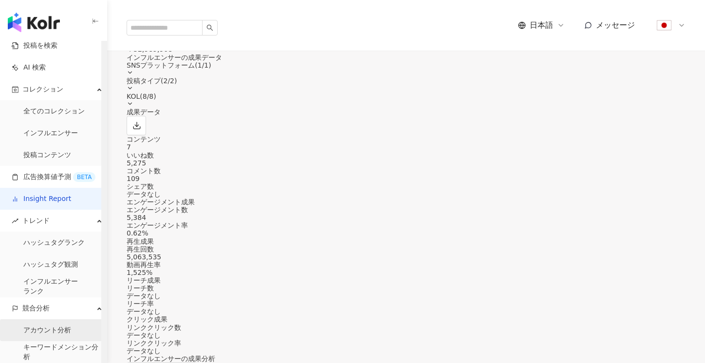
click at [64, 332] on link "アカウント分析" at bounding box center [47, 331] width 48 height 10
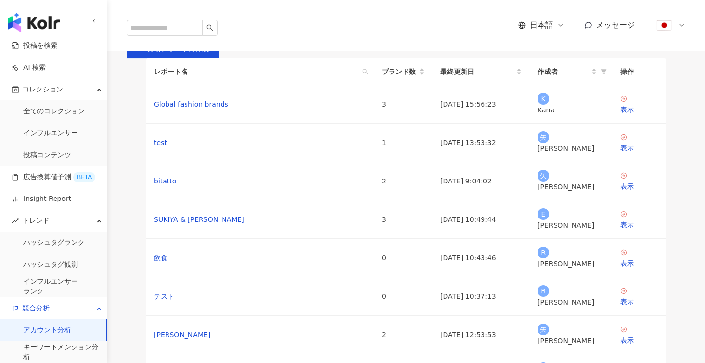
scroll to position [259, 0]
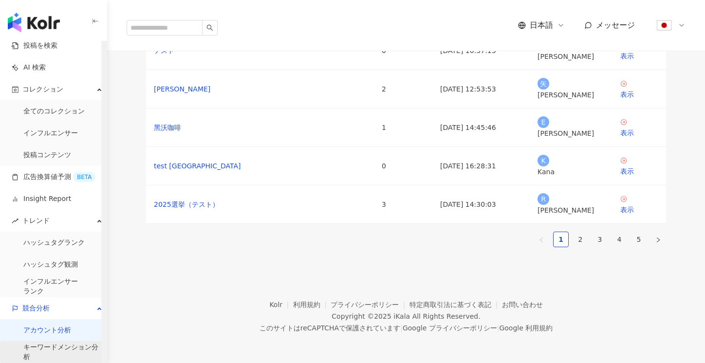
click at [53, 349] on link "キーワードメンション分析" at bounding box center [61, 352] width 76 height 19
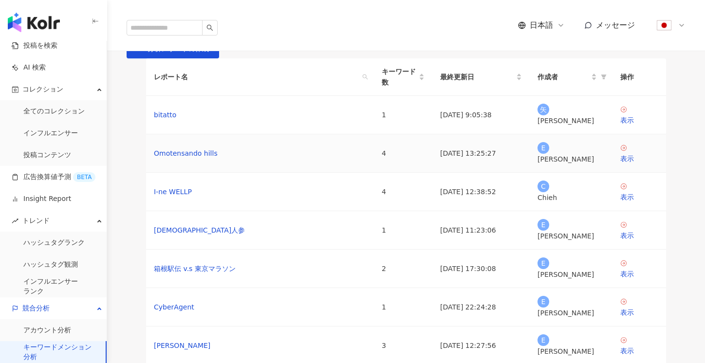
scroll to position [152, 0]
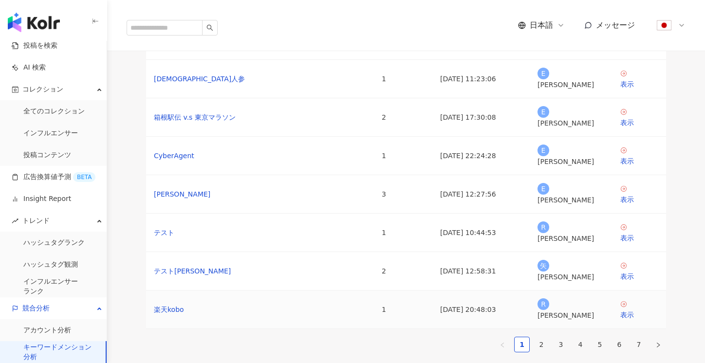
click at [529, 322] on td "2025/07/29 20:48:03" at bounding box center [481, 310] width 97 height 38
click at [535, 338] on link "2" at bounding box center [541, 345] width 15 height 15
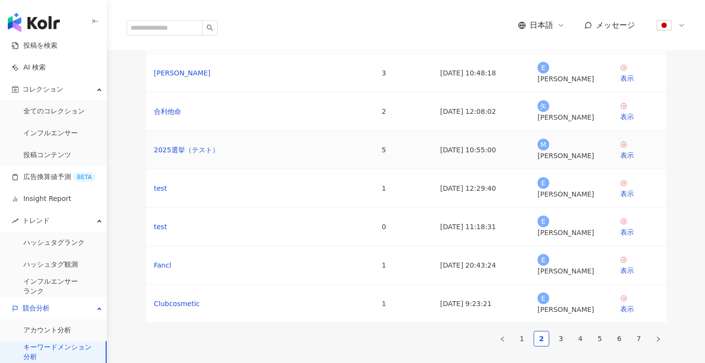
scroll to position [158, 0]
click at [563, 333] on link "3" at bounding box center [561, 338] width 15 height 15
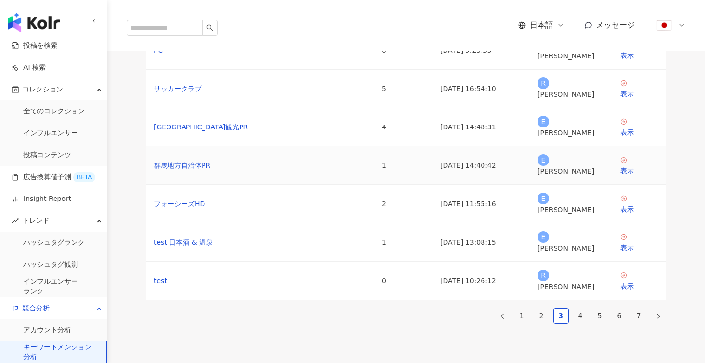
scroll to position [231, 0]
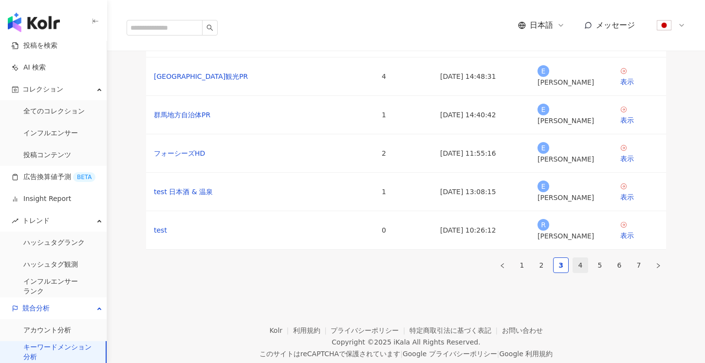
click at [574, 265] on link "4" at bounding box center [580, 265] width 15 height 15
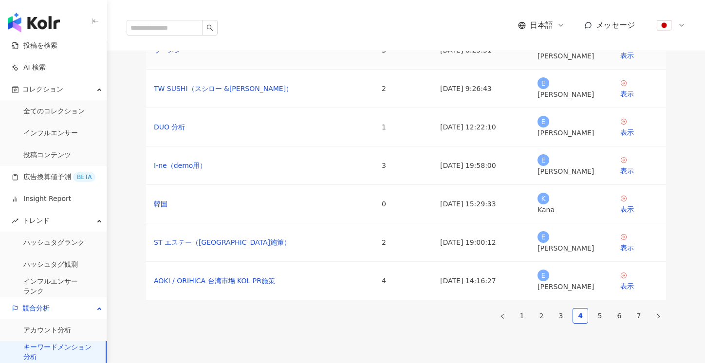
scroll to position [252, 0]
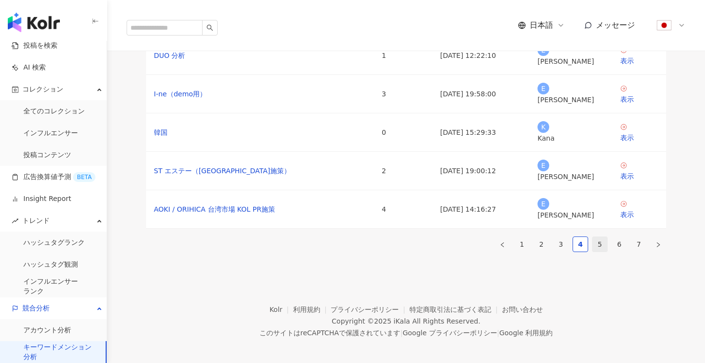
click at [604, 238] on link "5" at bounding box center [600, 244] width 15 height 15
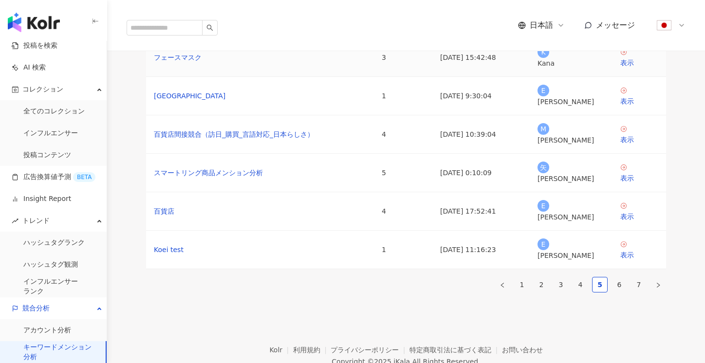
scroll to position [269, 0]
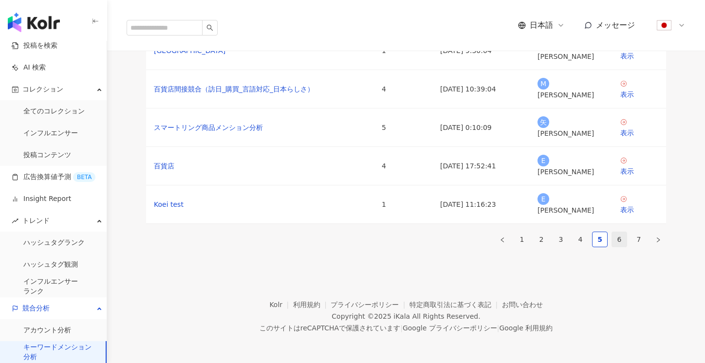
click at [620, 232] on link "6" at bounding box center [619, 239] width 15 height 15
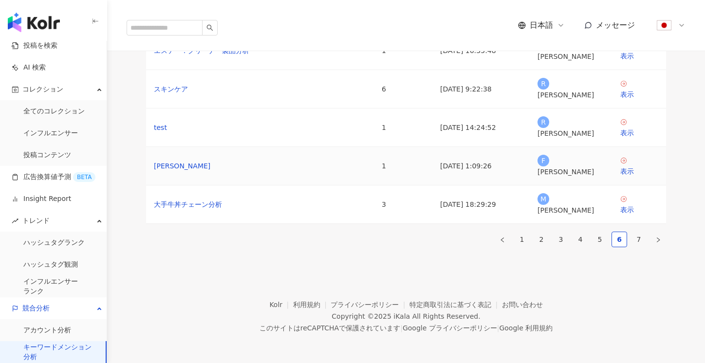
scroll to position [232, 0]
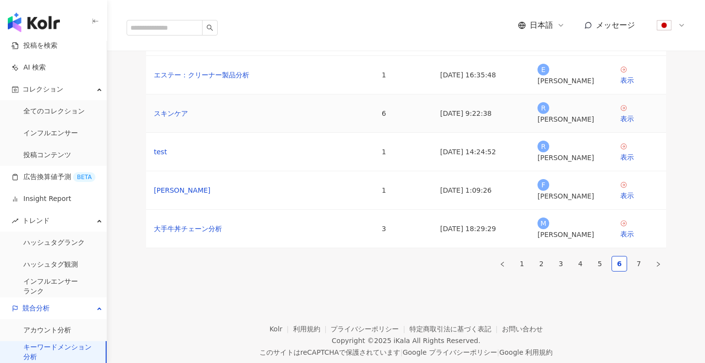
click at [634, 124] on div "表示" at bounding box center [640, 119] width 38 height 11
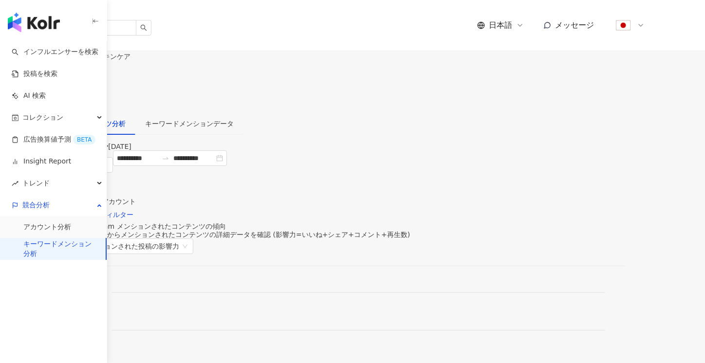
click at [19, 93] on button "button" at bounding box center [9, 102] width 19 height 19
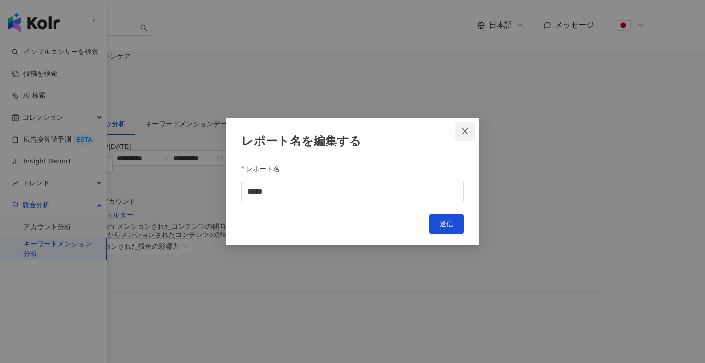
click at [466, 133] on button "Close" at bounding box center [465, 131] width 19 height 19
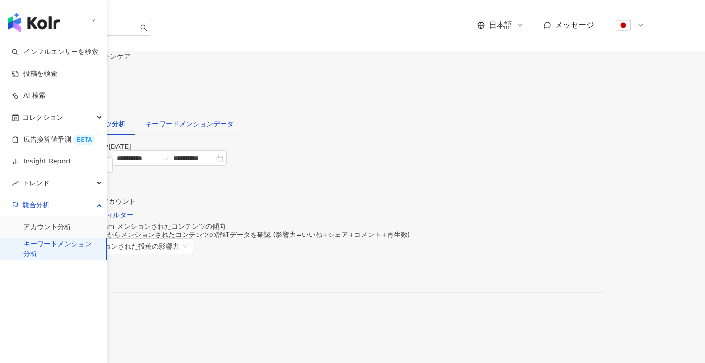
click at [234, 118] on div "キーワードメンションデータ" at bounding box center [189, 123] width 89 height 11
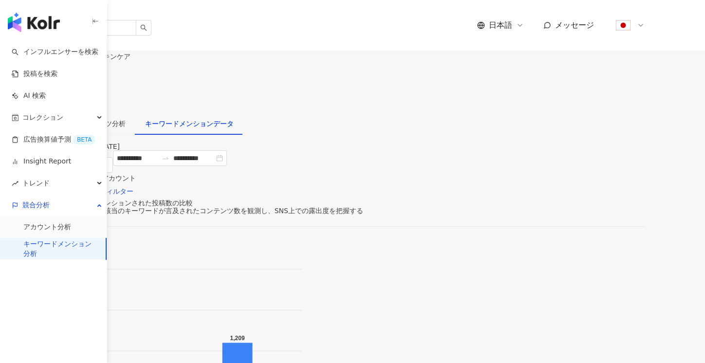
click at [89, 79] on span "キーワードを設定する" at bounding box center [55, 83] width 68 height 8
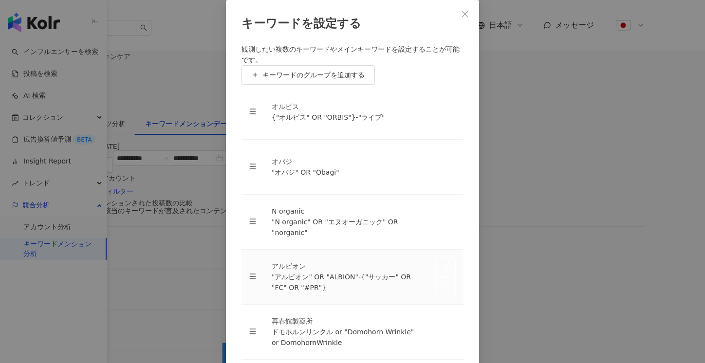
scroll to position [136, 0]
click at [463, 24] on button "Close" at bounding box center [465, 13] width 19 height 19
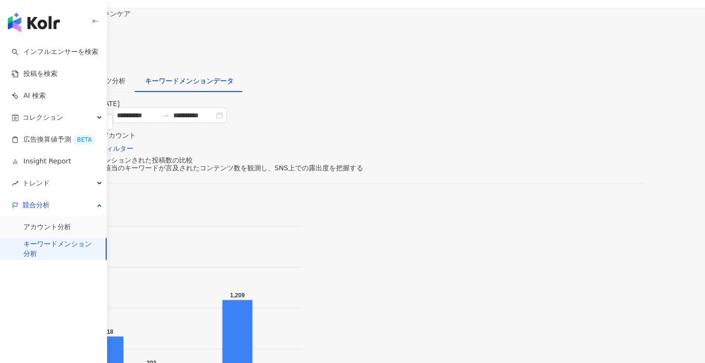
scroll to position [0, 0]
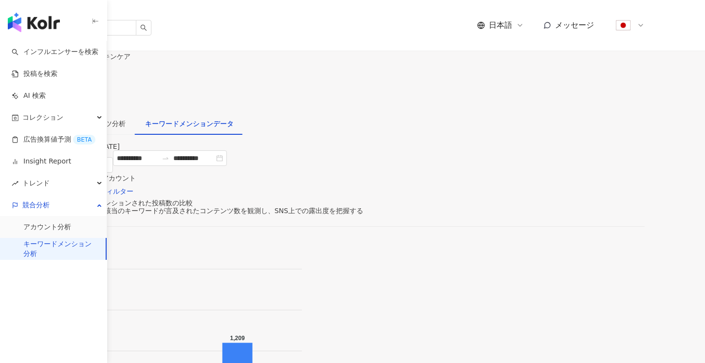
click at [89, 79] on span "キーワードを設定する" at bounding box center [55, 83] width 68 height 8
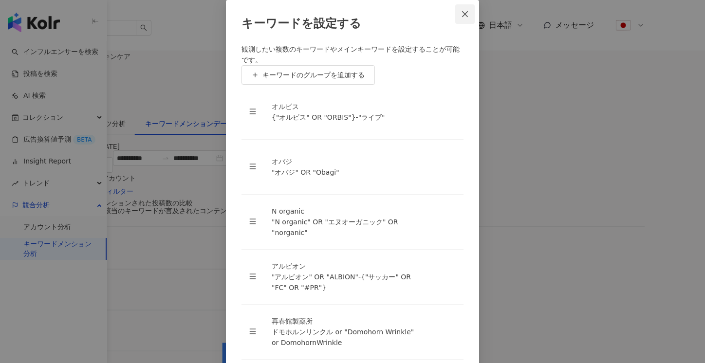
click at [460, 18] on span "Close" at bounding box center [465, 14] width 19 height 8
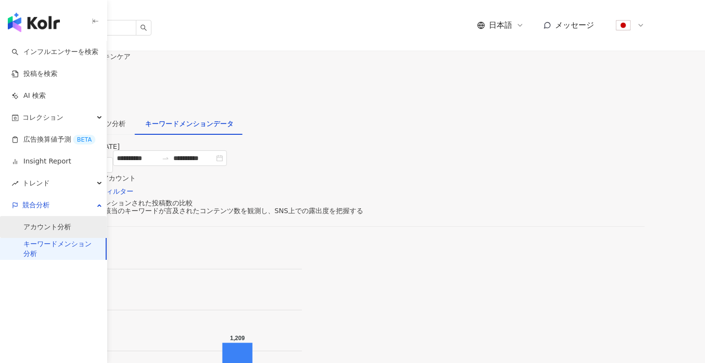
click at [56, 232] on link "アカウント分析" at bounding box center [47, 228] width 48 height 10
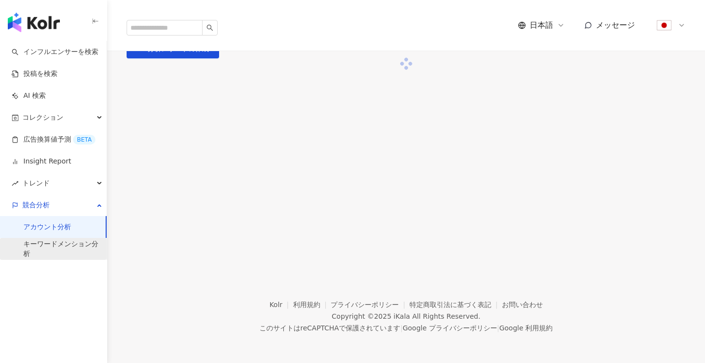
click at [51, 248] on link "キーワードメンション分析" at bounding box center [61, 249] width 76 height 19
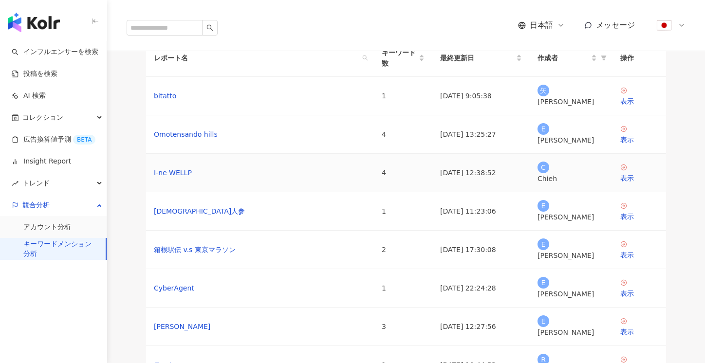
scroll to position [20, 0]
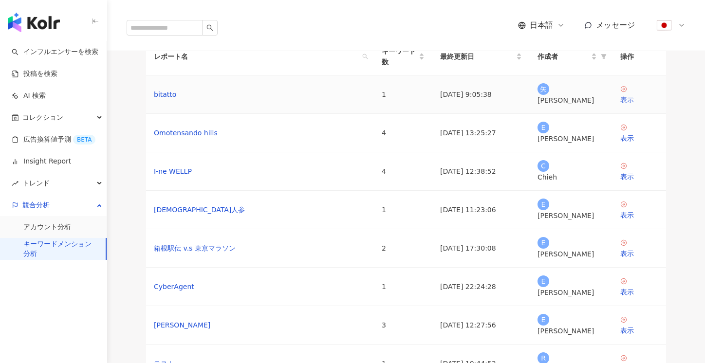
click at [633, 105] on div "表示" at bounding box center [640, 100] width 38 height 11
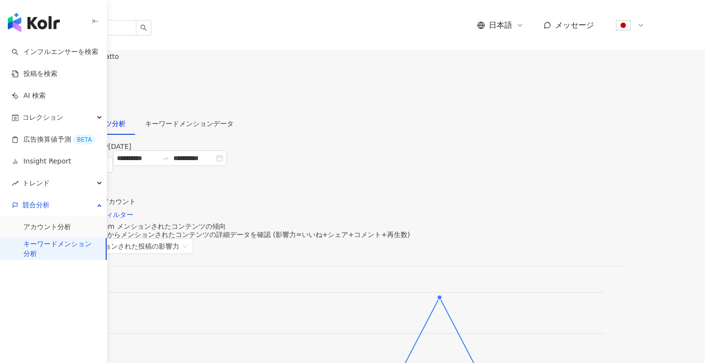
click at [587, 83] on div "キーワードメンション分析 bitatto bitatto キーワードを設定する" at bounding box center [352, 81] width 705 height 61
click at [89, 79] on span "キーワードを設定する" at bounding box center [55, 83] width 68 height 8
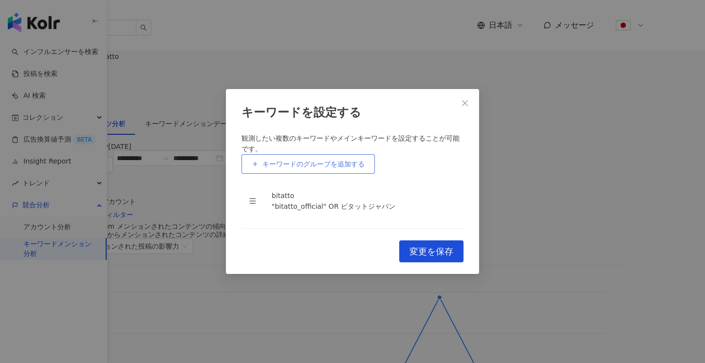
click at [345, 160] on span "キーワードのグループを追加する" at bounding box center [314, 164] width 102 height 8
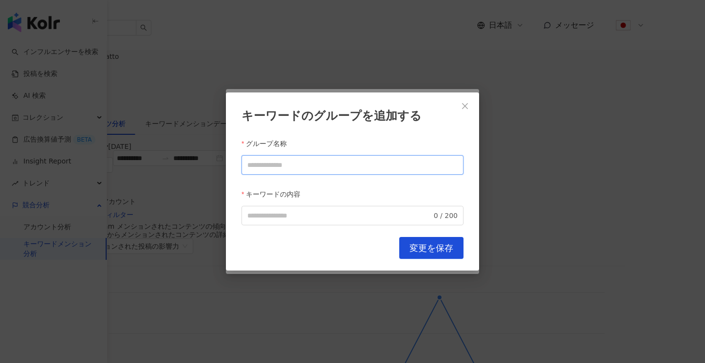
click at [340, 158] on input "グループ名称" at bounding box center [353, 164] width 222 height 19
click at [468, 53] on div "キーワードのグループを追加する グループ名称 キーワードの内容 0 / 200 キャンセル 変更を保存" at bounding box center [352, 181] width 705 height 363
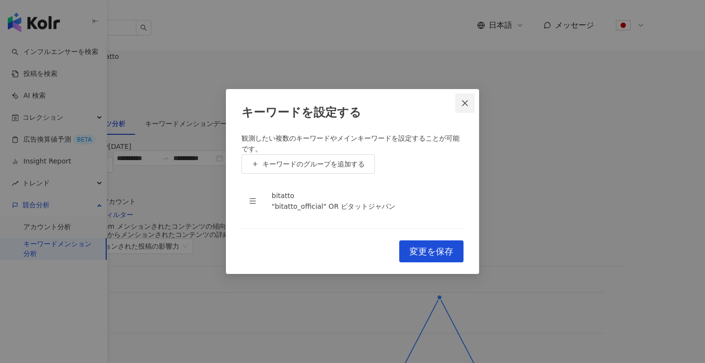
click at [467, 99] on icon "close" at bounding box center [465, 103] width 8 height 8
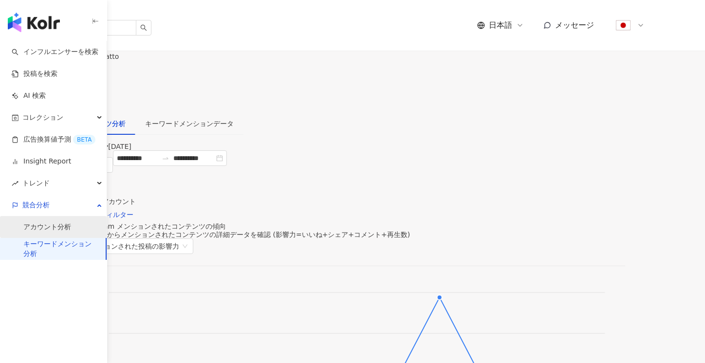
click at [71, 223] on link "アカウント分析" at bounding box center [47, 228] width 48 height 10
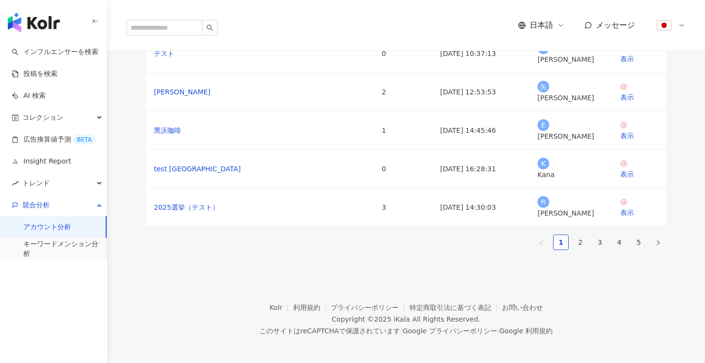
scroll to position [259, 0]
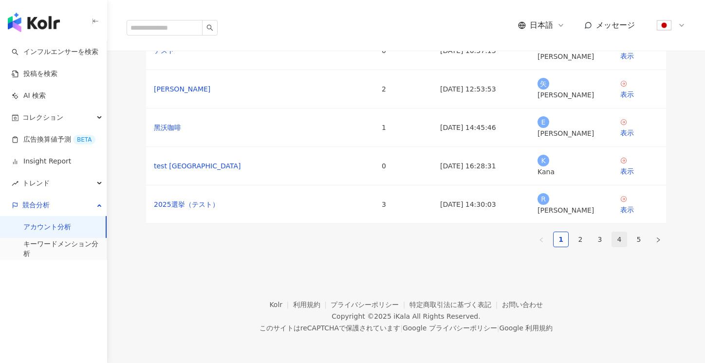
click at [617, 232] on link "4" at bounding box center [619, 239] width 15 height 15
click at [634, 128] on div "表示" at bounding box center [640, 133] width 38 height 11
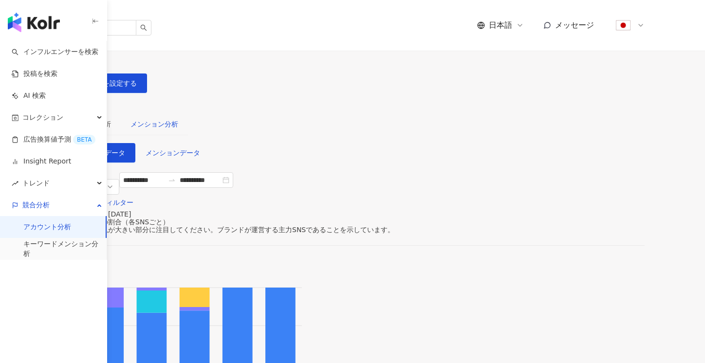
click at [178, 119] on div "メンション分析" at bounding box center [155, 124] width 48 height 11
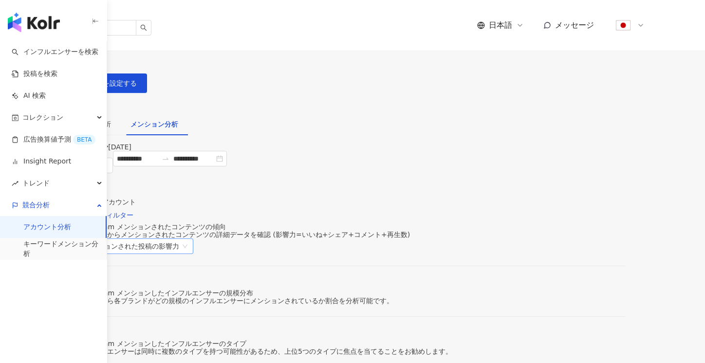
click at [190, 239] on span "メンションされた投稿の影響力" at bounding box center [137, 246] width 106 height 15
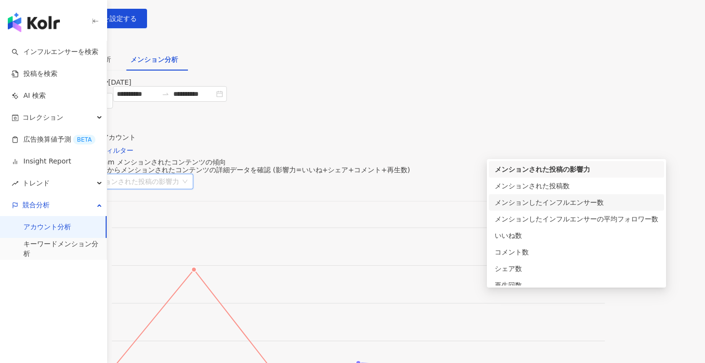
click at [597, 201] on div "メンションしたインフルエンサー数" at bounding box center [577, 202] width 164 height 11
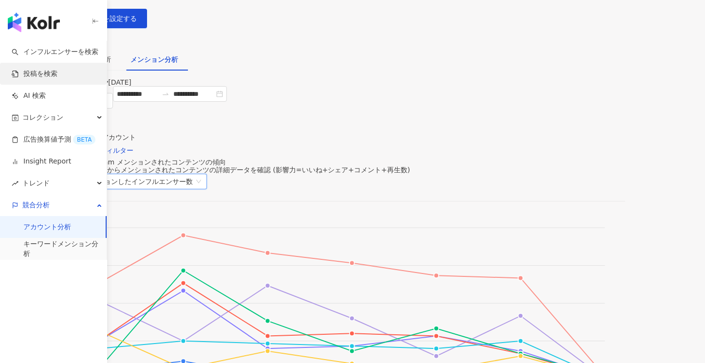
click at [55, 72] on link "投稿を検索" at bounding box center [35, 74] width 46 height 10
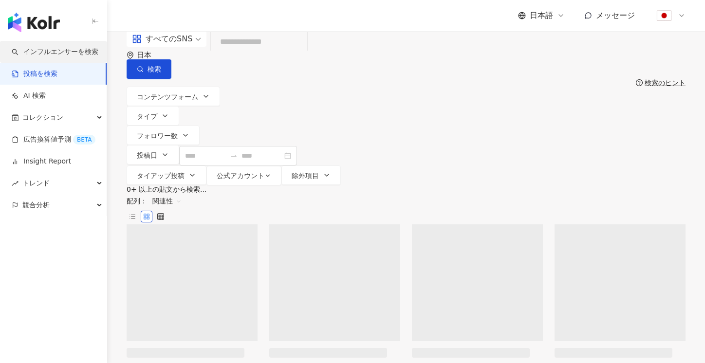
click at [70, 56] on link "インフルエンサーを検索" at bounding box center [55, 52] width 87 height 10
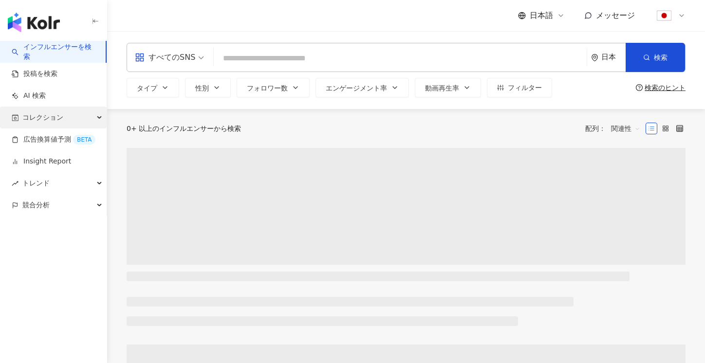
click at [53, 120] on span "コレクション" at bounding box center [42, 118] width 41 height 22
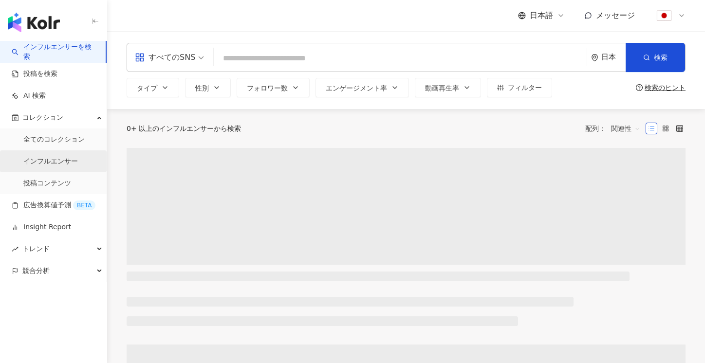
click at [47, 157] on link "インフルエンサー" at bounding box center [50, 162] width 55 height 10
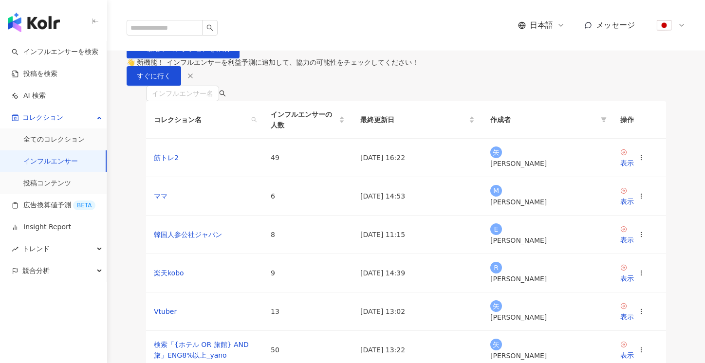
scroll to position [103, 0]
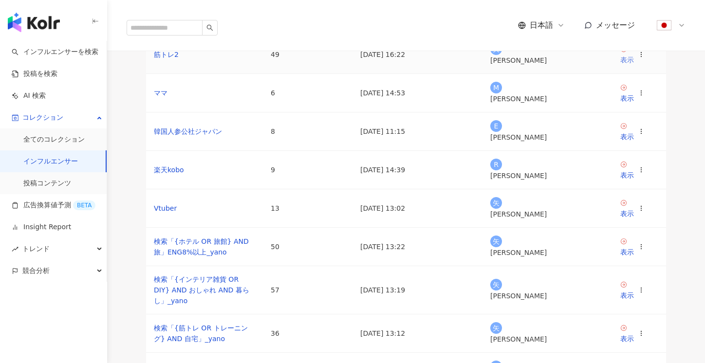
click at [633, 65] on div "表示" at bounding box center [628, 60] width 14 height 11
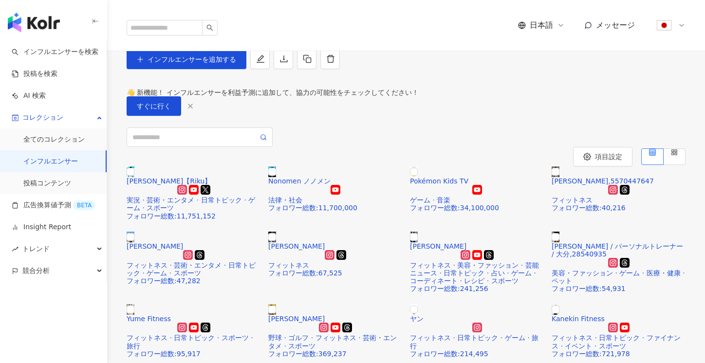
click at [55, 165] on link "インフルエンサー" at bounding box center [50, 162] width 55 height 10
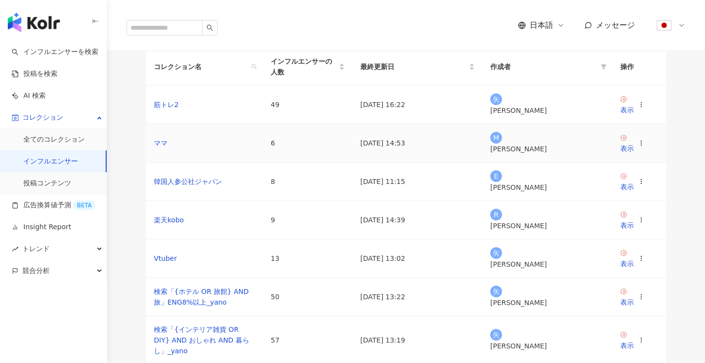
scroll to position [116, 0]
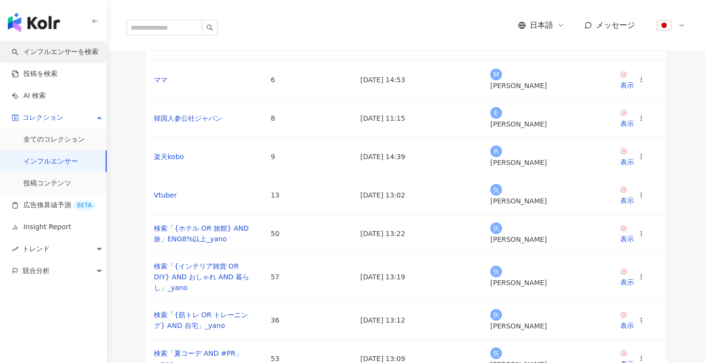
click at [61, 57] on link "インフルエンサーを検索" at bounding box center [55, 52] width 87 height 10
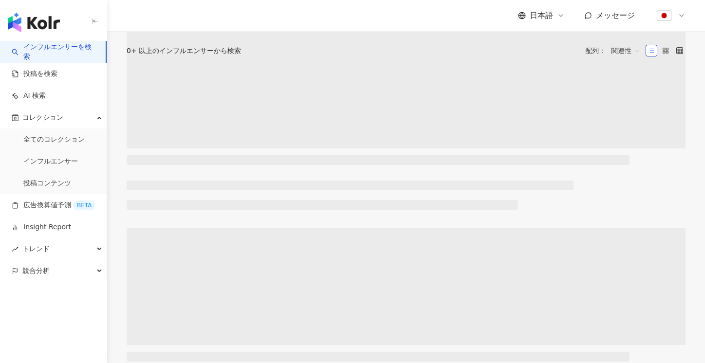
click at [39, 32] on div "button" at bounding box center [53, 20] width 107 height 41
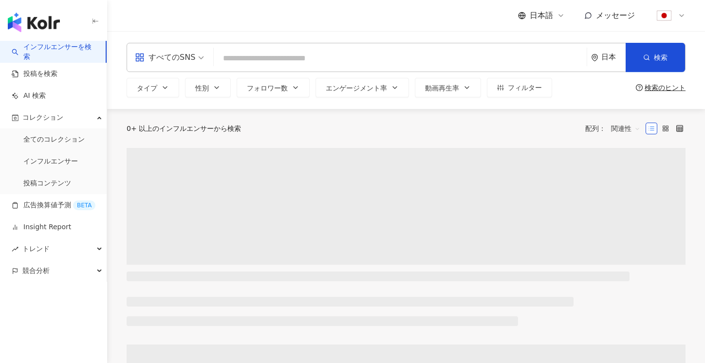
click at [667, 15] on img at bounding box center [664, 15] width 19 height 19
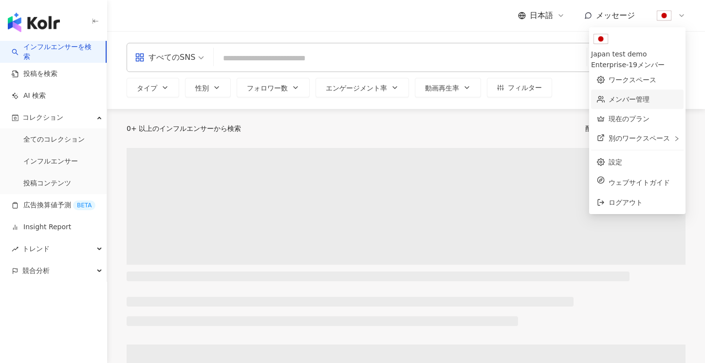
click at [635, 95] on link "メンバー管理" at bounding box center [629, 99] width 41 height 8
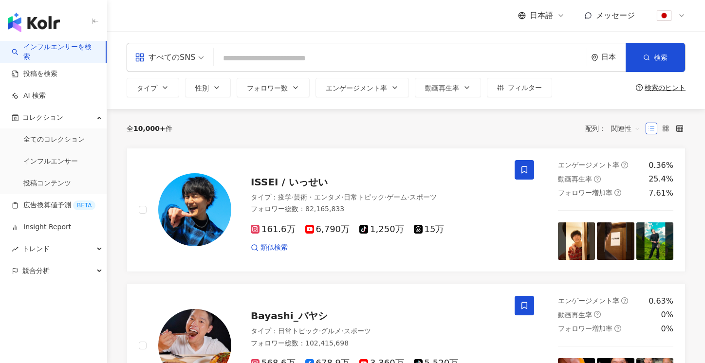
click at [670, 16] on img at bounding box center [664, 15] width 19 height 19
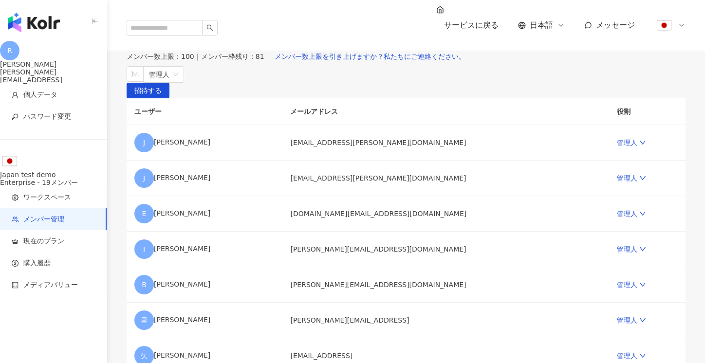
scroll to position [13, 0]
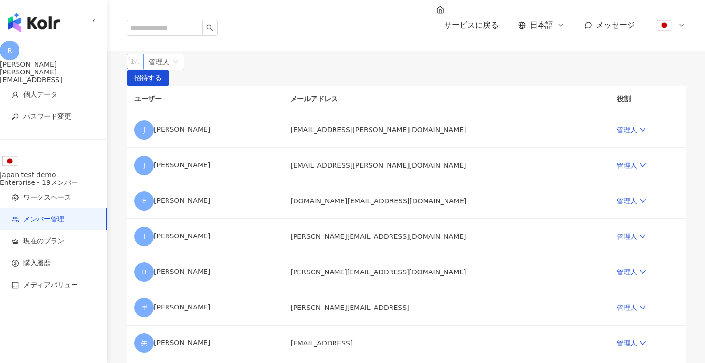
click at [132, 65] on div at bounding box center [130, 61] width 3 height 7
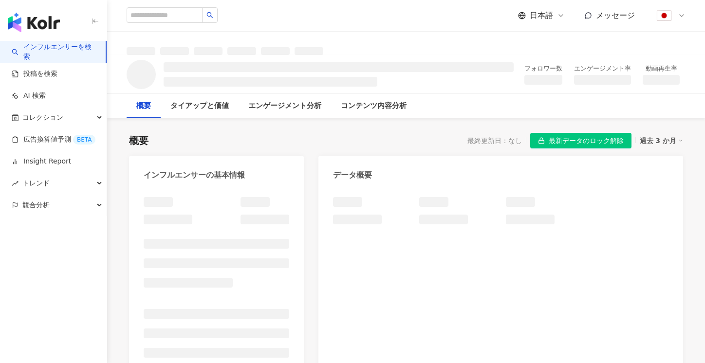
click at [594, 142] on span "最新データのロック解除" at bounding box center [586, 141] width 75 height 16
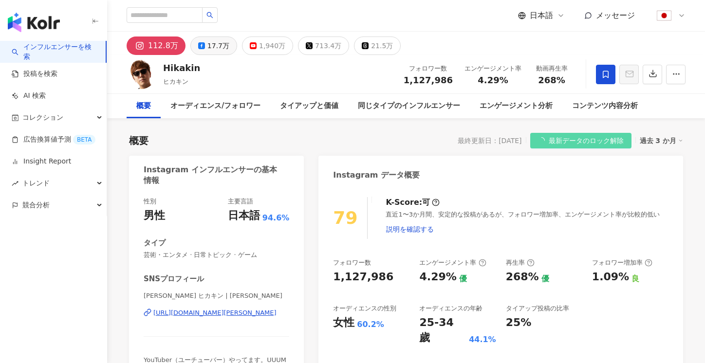
click at [211, 46] on div "17.7万" at bounding box center [219, 46] width 22 height 14
click at [259, 46] on div "1,940万" at bounding box center [272, 46] width 26 height 14
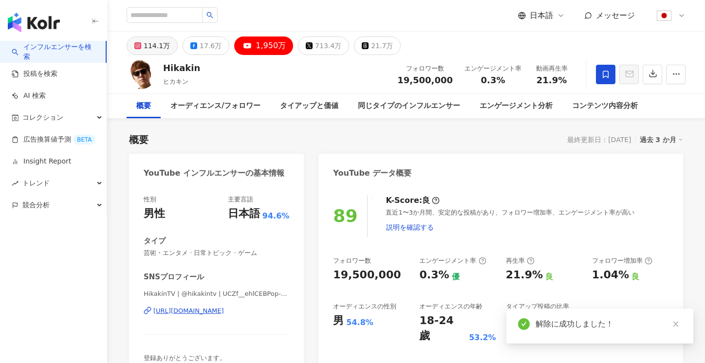
click at [146, 50] on div "114.1万" at bounding box center [157, 46] width 26 height 14
click at [146, 50] on button "114.1万" at bounding box center [152, 46] width 51 height 19
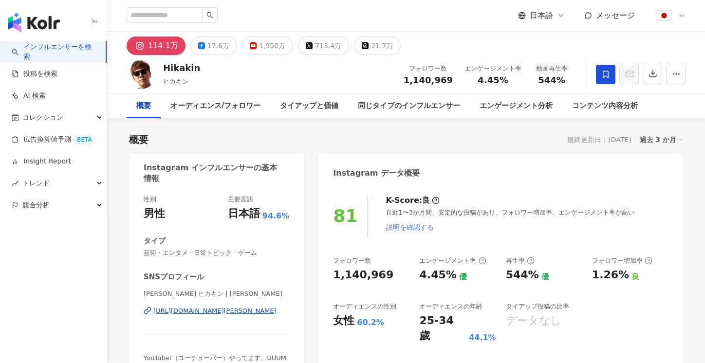
scroll to position [43, 0]
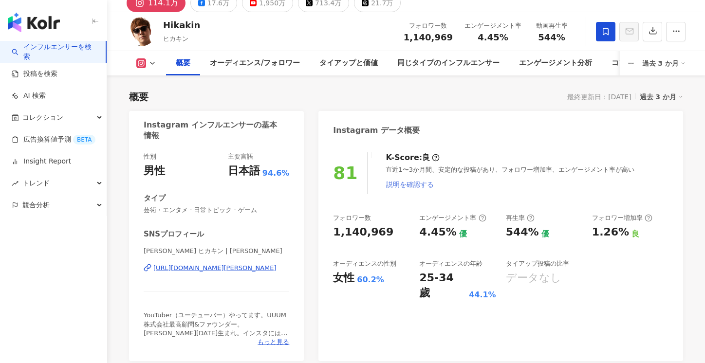
click at [411, 187] on span "説明を確認する" at bounding box center [410, 185] width 48 height 8
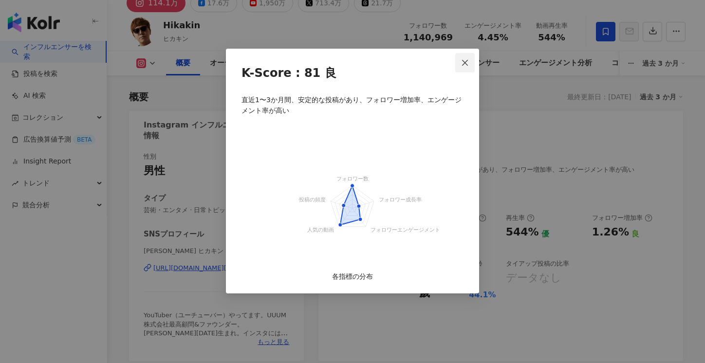
click at [463, 58] on button "Close" at bounding box center [465, 62] width 19 height 19
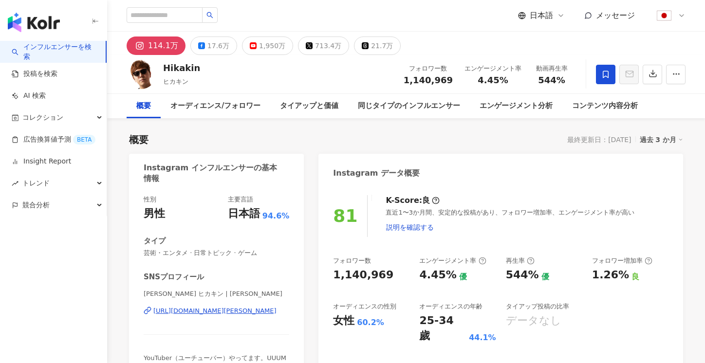
scroll to position [1, 0]
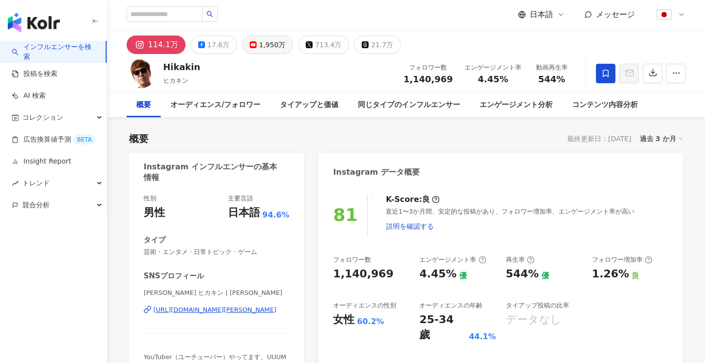
click at [263, 47] on div "1,950万" at bounding box center [272, 45] width 26 height 14
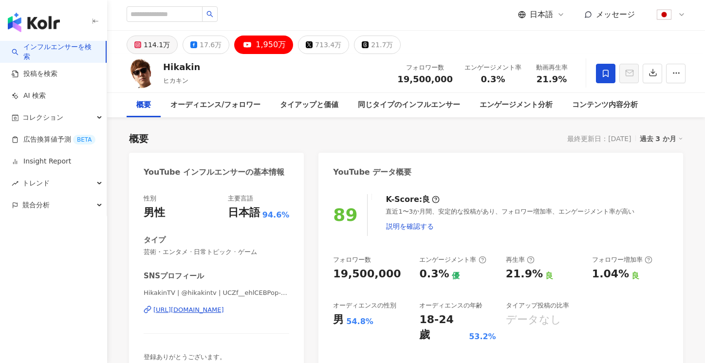
click at [144, 45] on div "114.1万" at bounding box center [157, 45] width 26 height 14
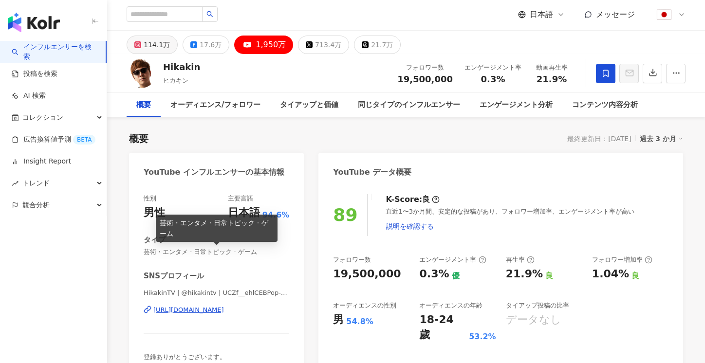
click at [144, 45] on div "114.1万" at bounding box center [157, 45] width 26 height 14
click at [144, 44] on div "114.1万" at bounding box center [157, 45] width 26 height 14
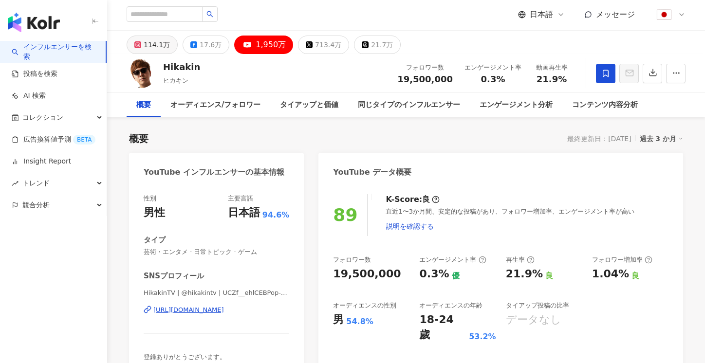
click at [153, 45] on div "114.1万" at bounding box center [157, 45] width 26 height 14
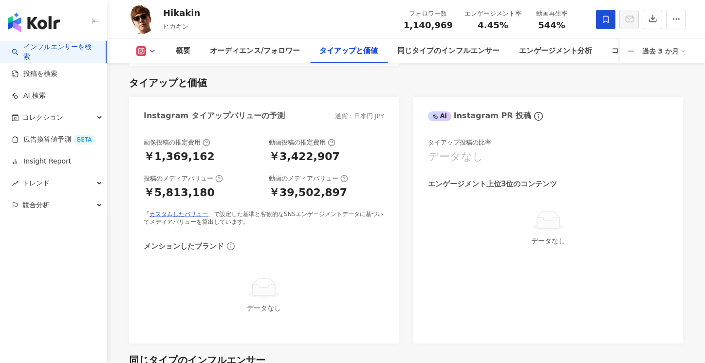
scroll to position [1339, 0]
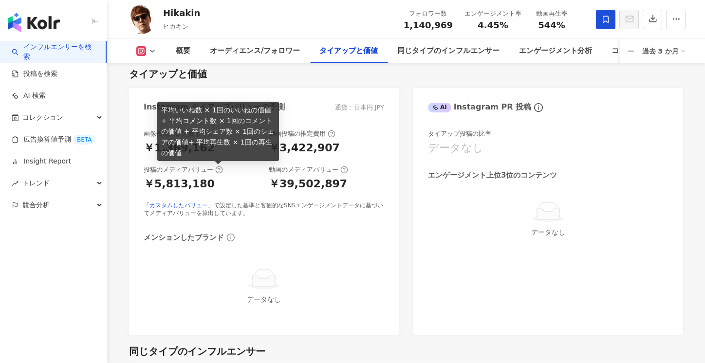
click at [218, 171] on icon at bounding box center [219, 170] width 2 height 3
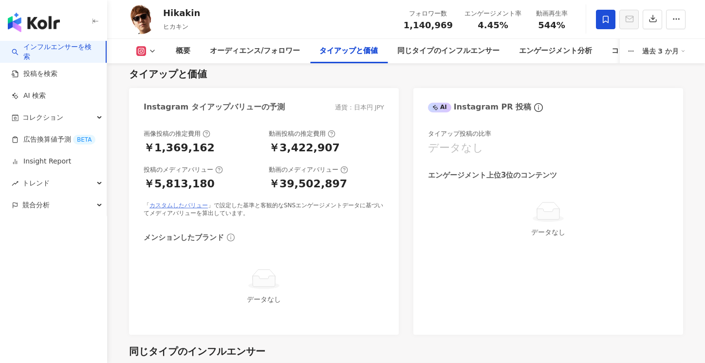
click at [184, 206] on link "カスタムしたバリュー" at bounding box center [179, 205] width 58 height 7
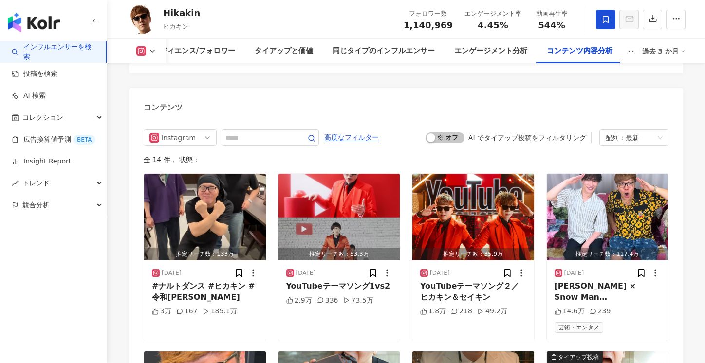
scroll to position [3089, 0]
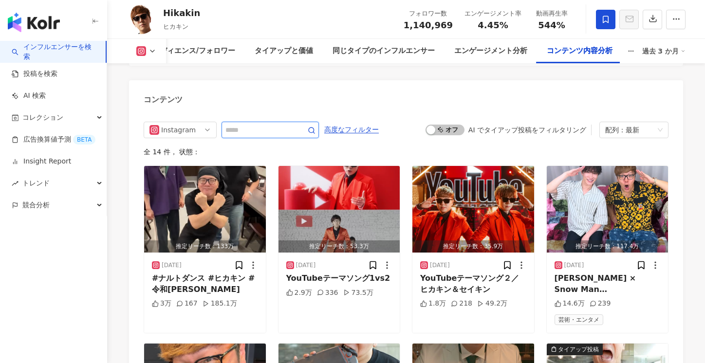
click at [266, 124] on input "text" at bounding box center [260, 130] width 68 height 12
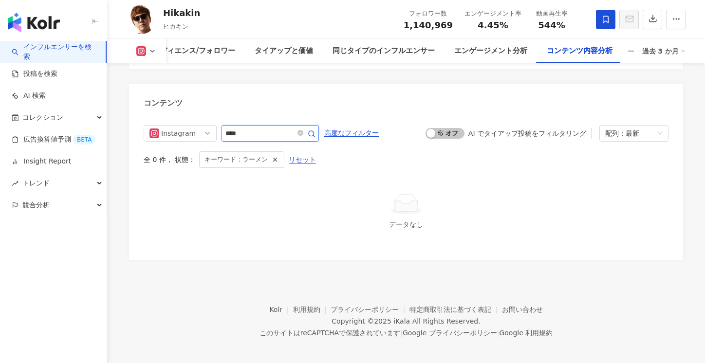
scroll to position [3070, 0]
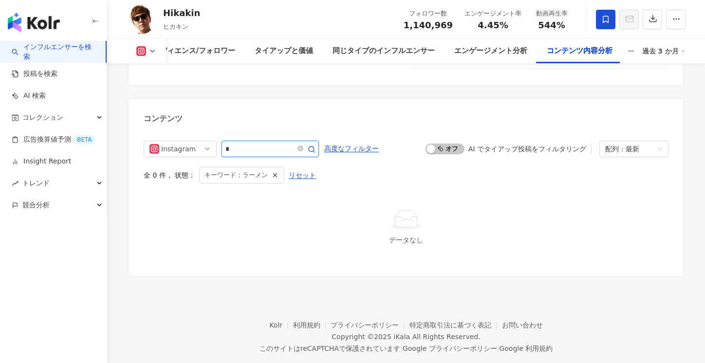
type input "*"
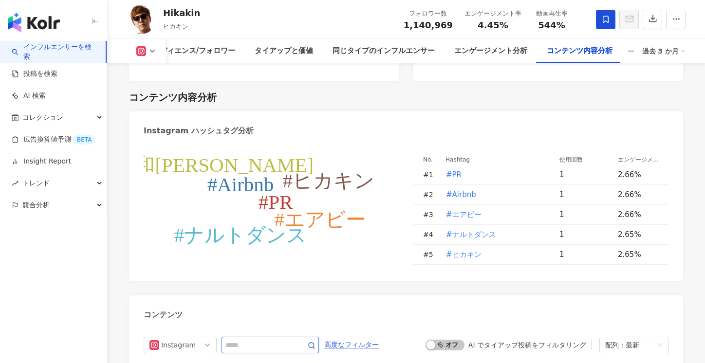
scroll to position [2871, 0]
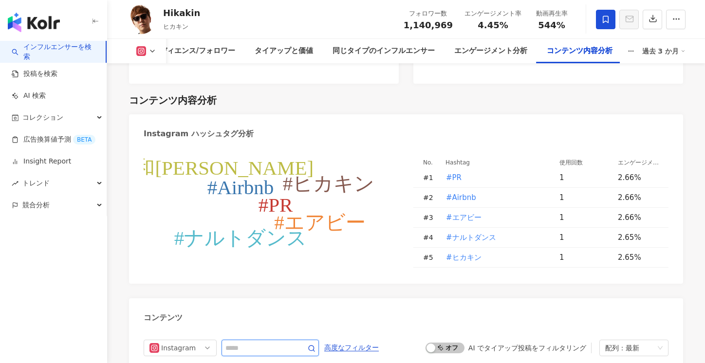
click at [256, 343] on input "text" at bounding box center [260, 349] width 68 height 12
type input "**"
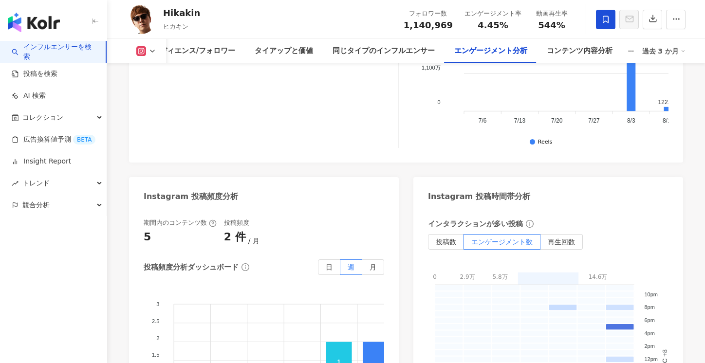
scroll to position [2060, 0]
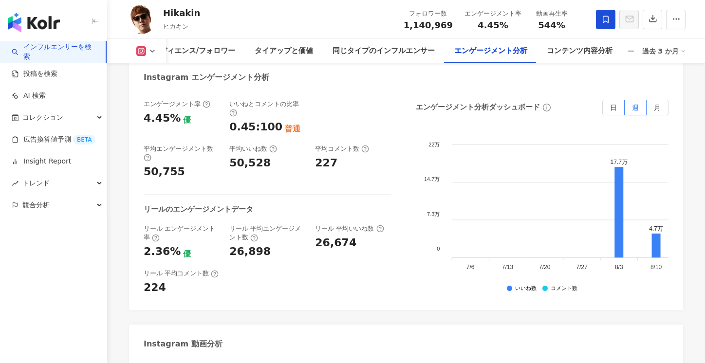
click at [63, 52] on link "インフルエンサーを検索" at bounding box center [55, 51] width 86 height 19
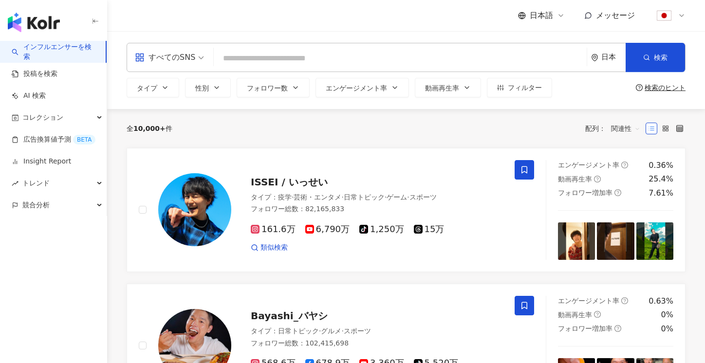
click at [68, 50] on link "インフルエンサーを検索" at bounding box center [55, 51] width 86 height 19
click at [280, 57] on input "search" at bounding box center [400, 58] width 365 height 19
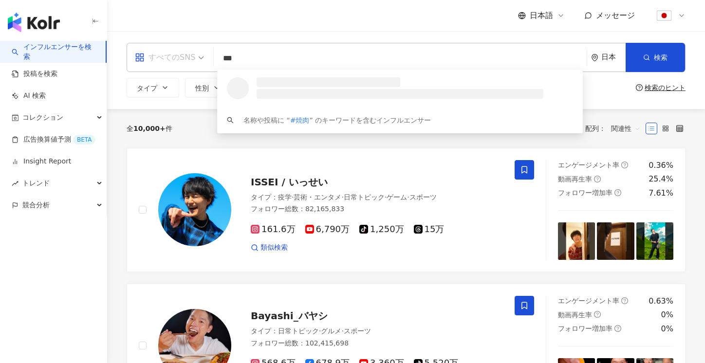
click at [181, 54] on div "すべてのSNS" at bounding box center [165, 58] width 60 height 16
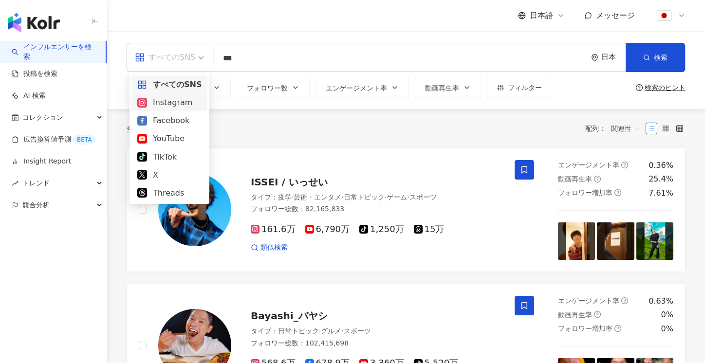
click at [158, 107] on div "Instagram" at bounding box center [169, 102] width 64 height 12
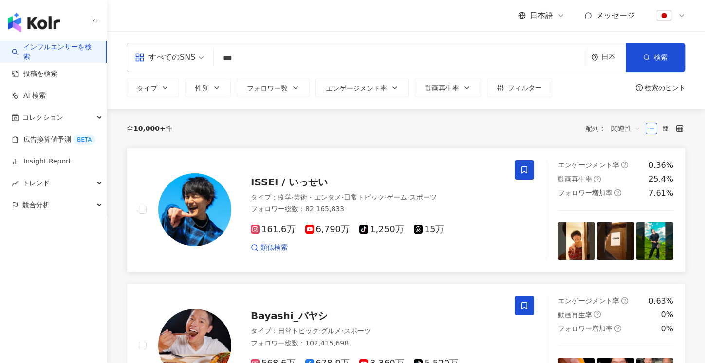
click at [372, 151] on link "ISSEI / いっせい タイプ ： 疫学 · 芸術・エンタメ · 日常トピック · ゲーム · スポーツ フォロワー総数 ： 82,165,833 161.…" at bounding box center [406, 210] width 559 height 124
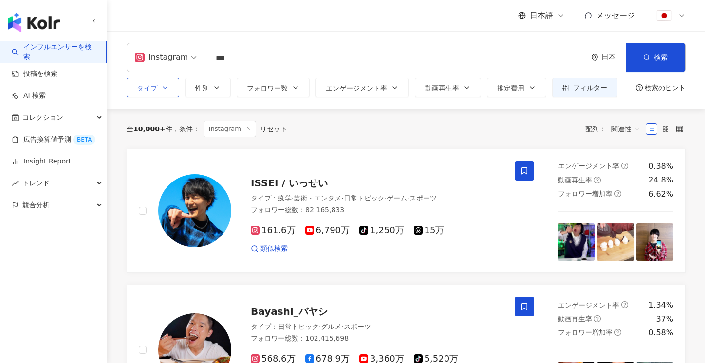
click at [161, 95] on button "タイプ" at bounding box center [153, 87] width 53 height 19
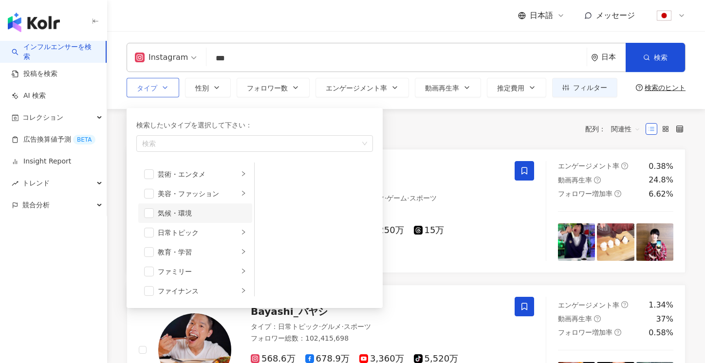
scroll to position [35, 0]
click at [145, 230] on li "ファミリー" at bounding box center [195, 236] width 114 height 19
click at [146, 234] on span "button" at bounding box center [149, 237] width 10 height 10
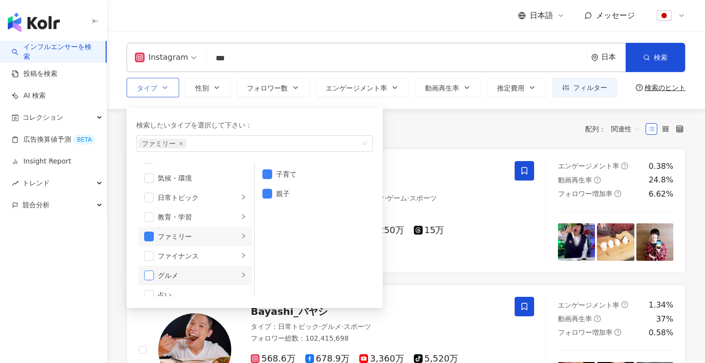
click at [146, 278] on span "button" at bounding box center [149, 276] width 10 height 10
click at [441, 152] on link "ISSEI / いっせい タイプ ： 疫学 · 芸術・エンタメ · 日常トピック · ゲーム · スポーツ フォロワー総数 ： 82,165,833 161.…" at bounding box center [406, 211] width 559 height 124
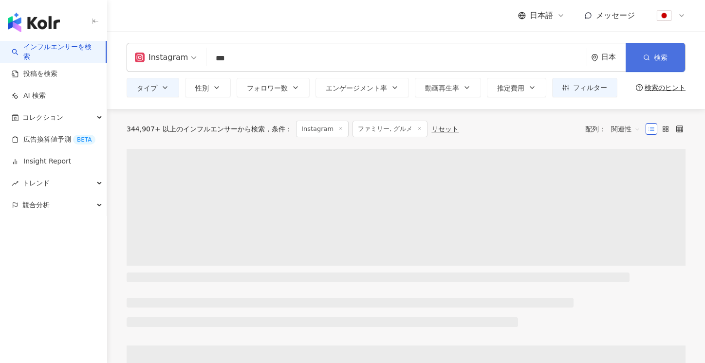
click at [656, 56] on span "検索" at bounding box center [661, 58] width 14 height 8
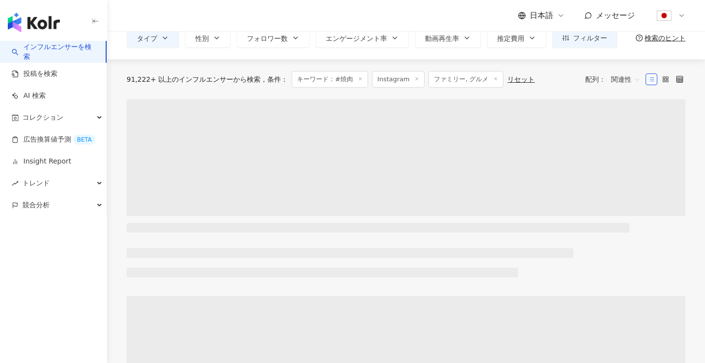
click at [621, 82] on span "関連性" at bounding box center [625, 80] width 29 height 16
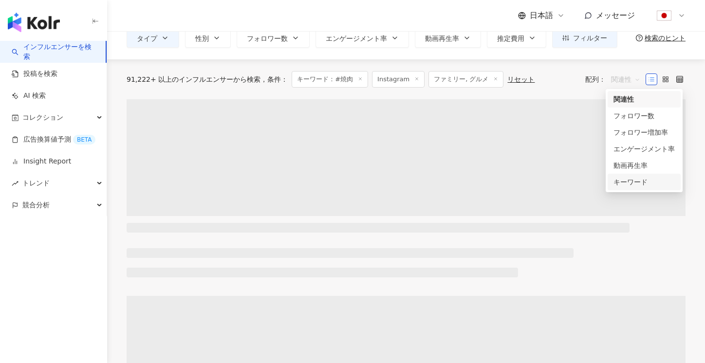
click at [626, 181] on div "キーワード" at bounding box center [644, 182] width 61 height 11
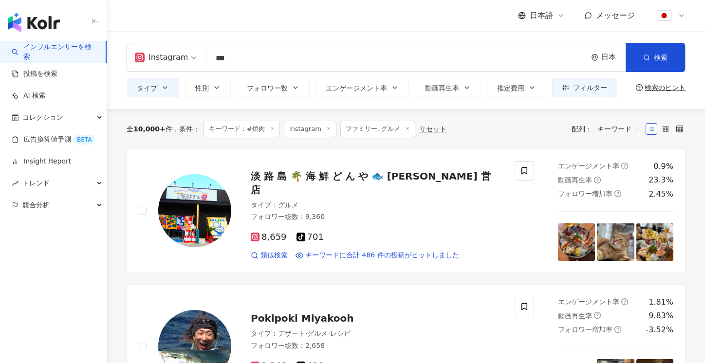
click at [309, 63] on input "***" at bounding box center [396, 58] width 373 height 19
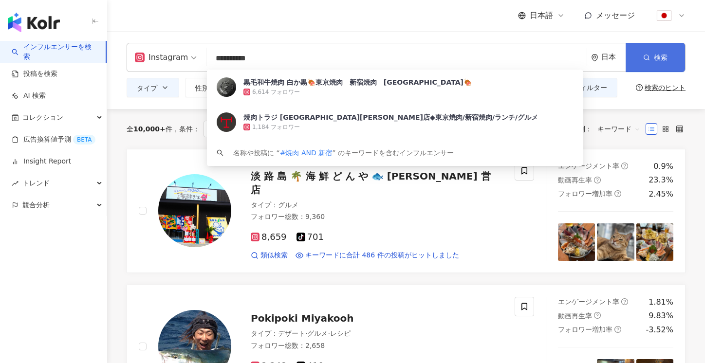
type input "**********"
click at [637, 49] on button "検索" at bounding box center [655, 57] width 59 height 29
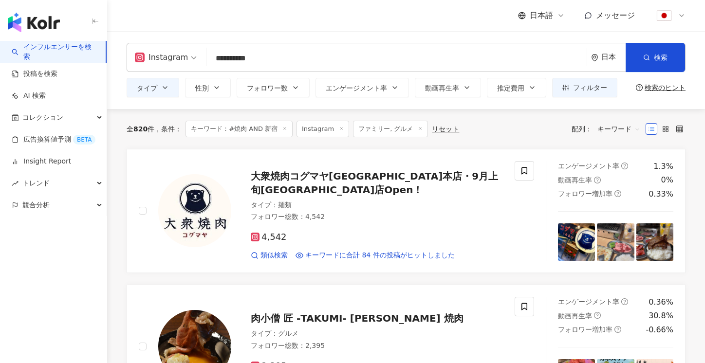
click at [633, 121] on span "キーワード" at bounding box center [619, 129] width 43 height 16
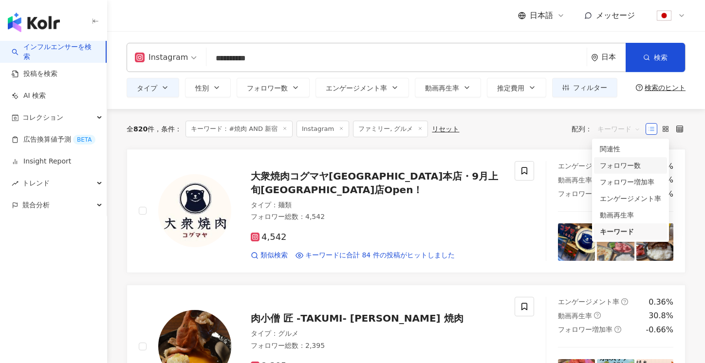
click at [626, 169] on div "フォロワー数" at bounding box center [630, 165] width 61 height 11
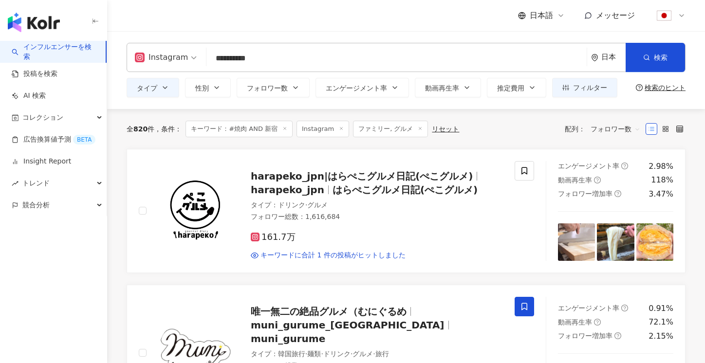
click at [624, 128] on span "フォロワー数" at bounding box center [616, 129] width 50 height 16
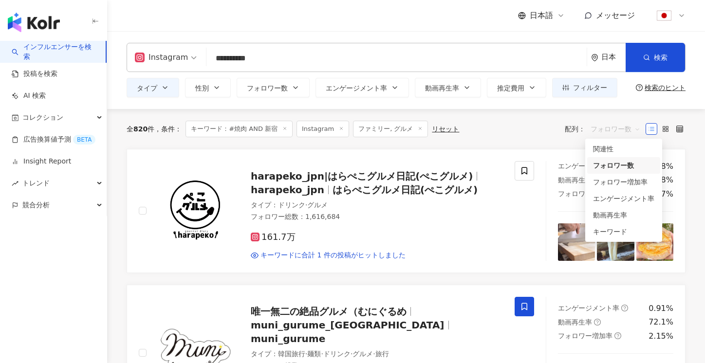
click at [515, 133] on div "全 820 件 条件 ： キーワード：#焼肉 AND 新宿 Instagram ファミリー, グルメ リセット 配列： フォロワー数" at bounding box center [406, 129] width 559 height 17
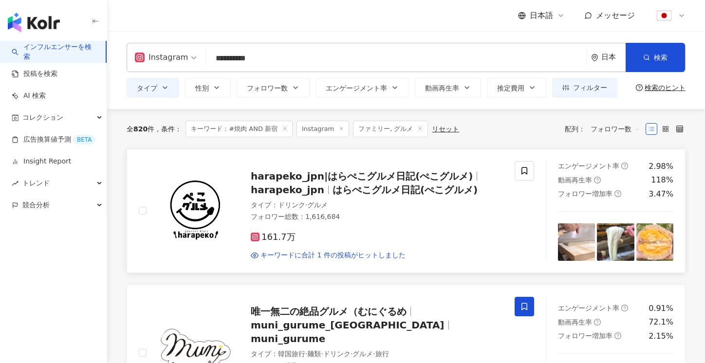
click at [357, 204] on div "タイプ ： ドリンク · グルメ" at bounding box center [377, 206] width 252 height 10
click at [622, 127] on span "フォロワー数" at bounding box center [616, 129] width 50 height 16
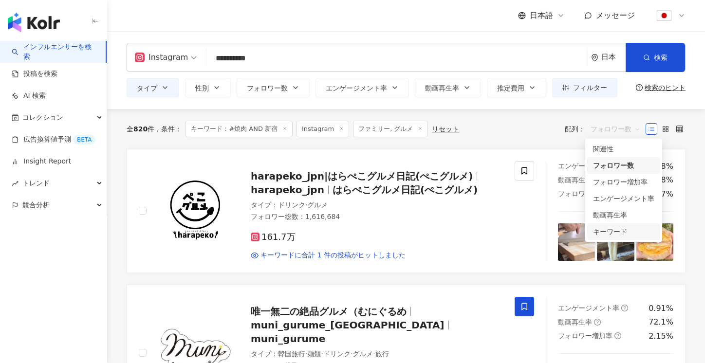
click at [615, 231] on div "キーワード" at bounding box center [623, 232] width 61 height 11
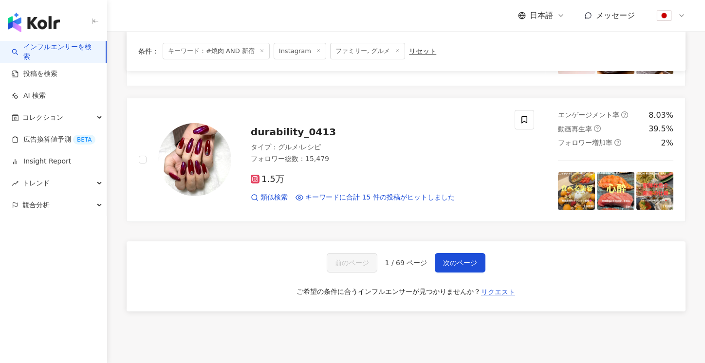
scroll to position [1534, 0]
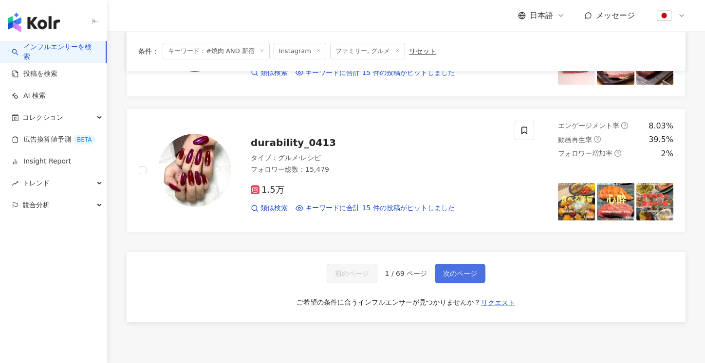
click at [443, 274] on span "次のページ" at bounding box center [460, 274] width 34 height 8
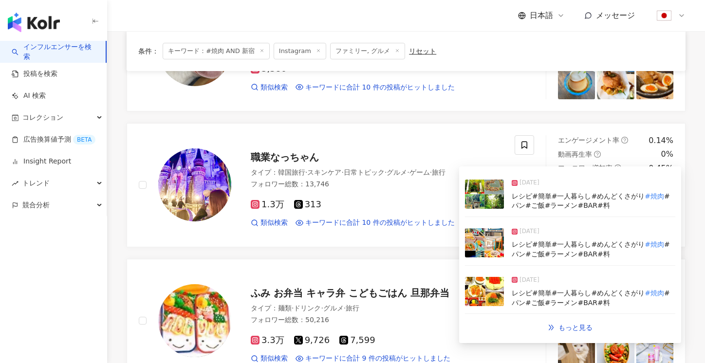
scroll to position [1354, 0]
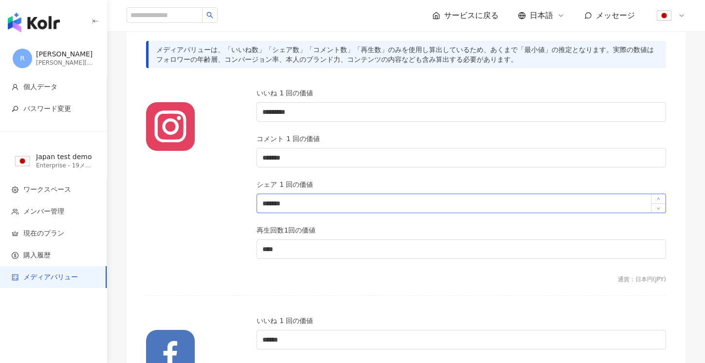
scroll to position [70, 0]
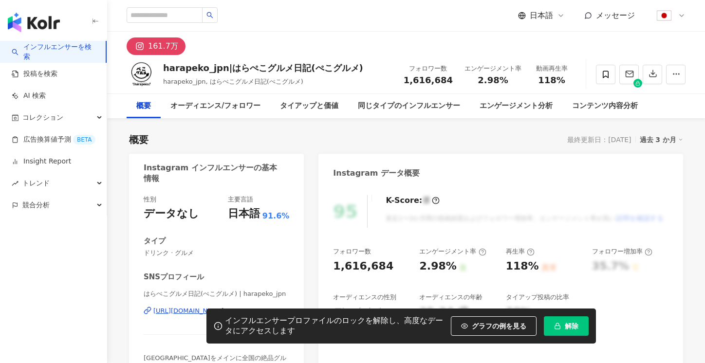
click at [572, 329] on button "解除" at bounding box center [566, 326] width 45 height 19
click at [575, 332] on button "解除" at bounding box center [566, 326] width 45 height 19
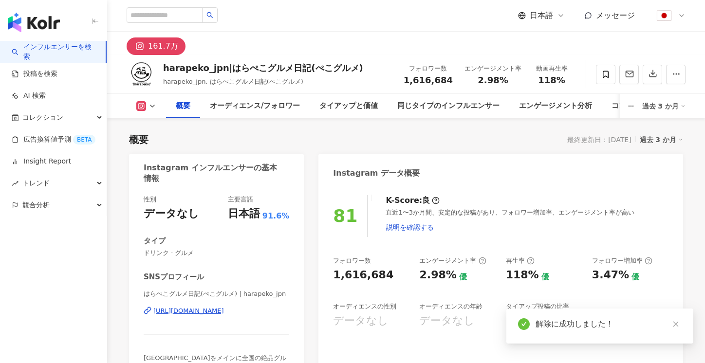
scroll to position [502, 0]
